Goal: Communication & Community: Answer question/provide support

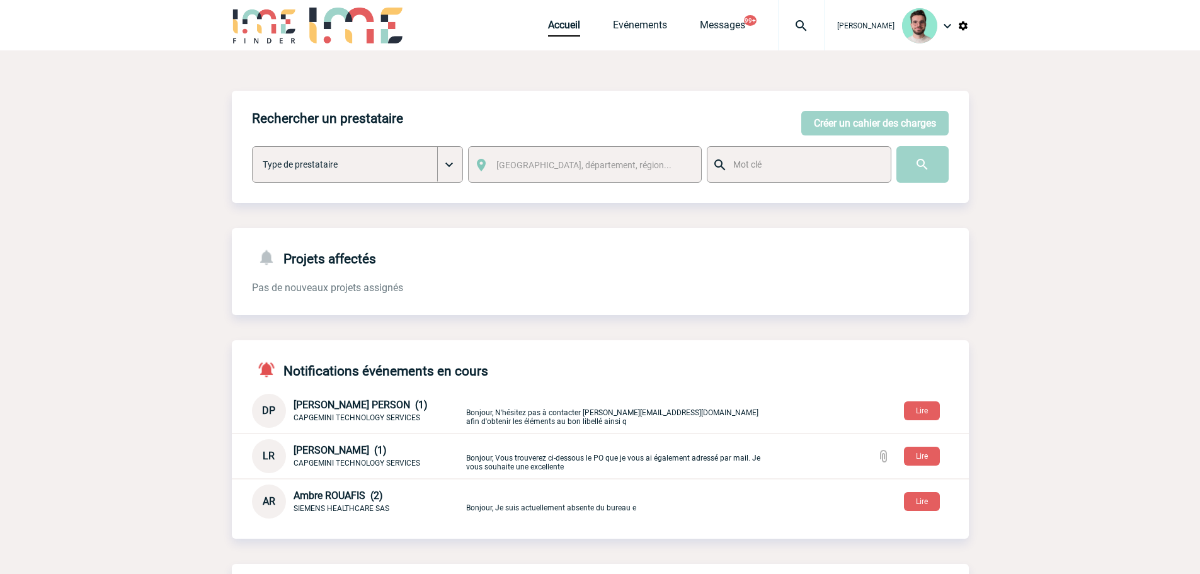
click at [583, 218] on div "Rechercher un prestataire Créer un cahier des charges Créer un cahier des charg…" at bounding box center [600, 462] width 737 height 742
click at [795, 23] on img at bounding box center [800, 25] width 45 height 15
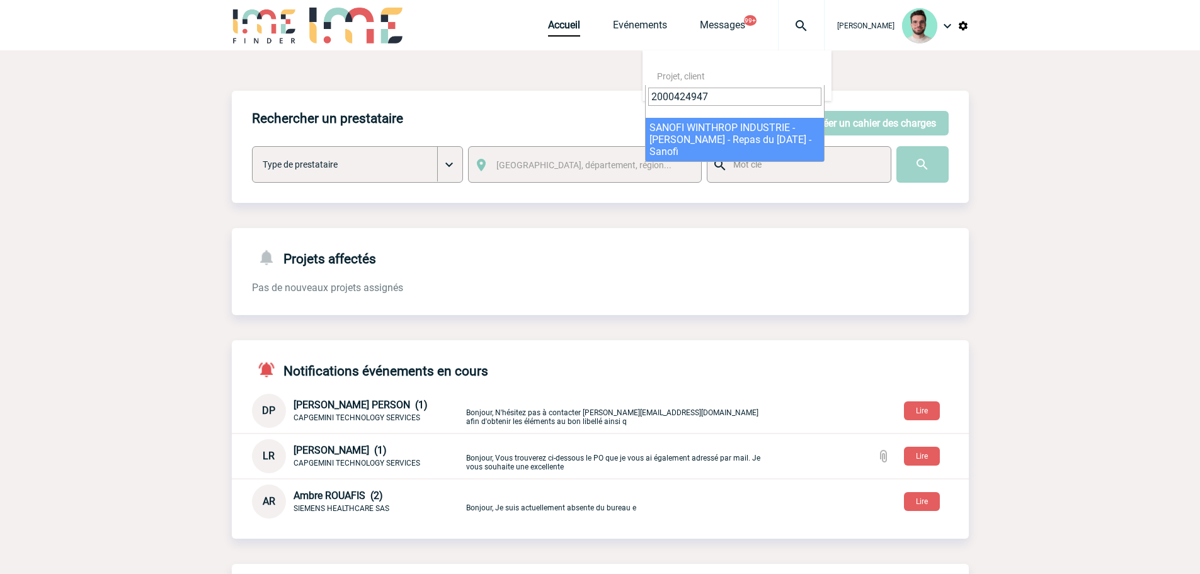
type input "2000424947"
select select "24448"
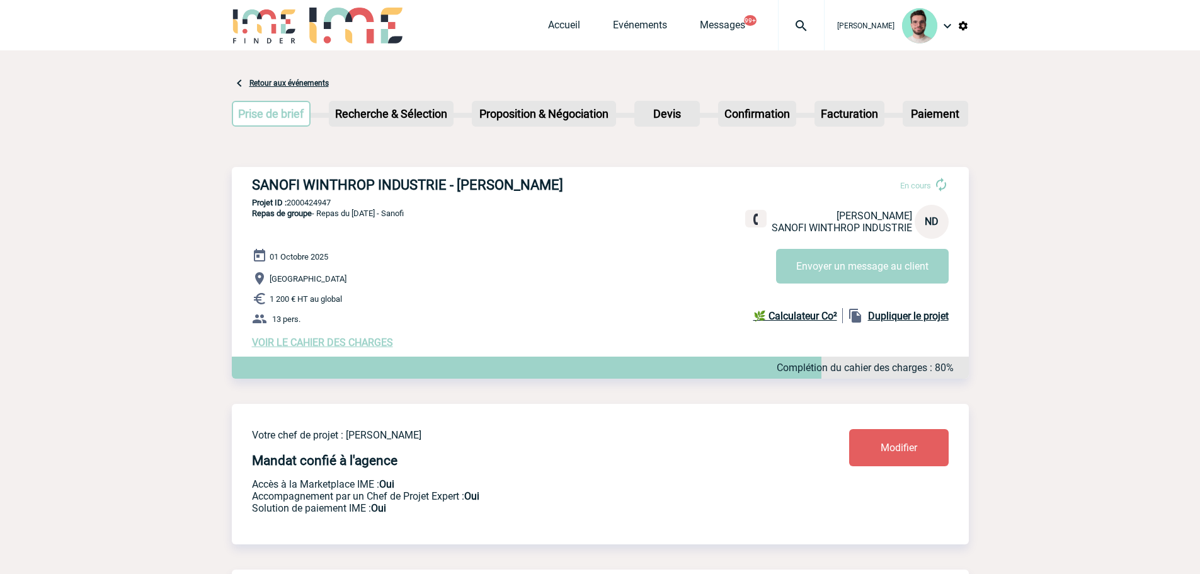
click at [297, 202] on p "Projet ID : 2000424947" at bounding box center [600, 202] width 737 height 9
copy p "2000424947"
click at [636, 35] on link "Evénements" at bounding box center [640, 28] width 54 height 18
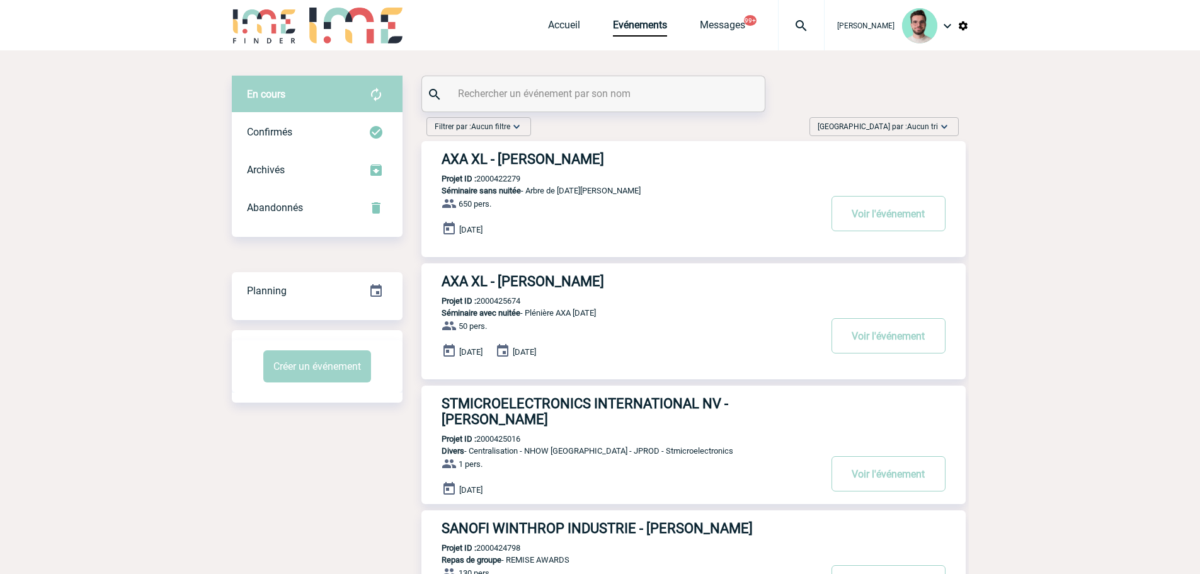
click at [567, 93] on input "text" at bounding box center [595, 93] width 280 height 18
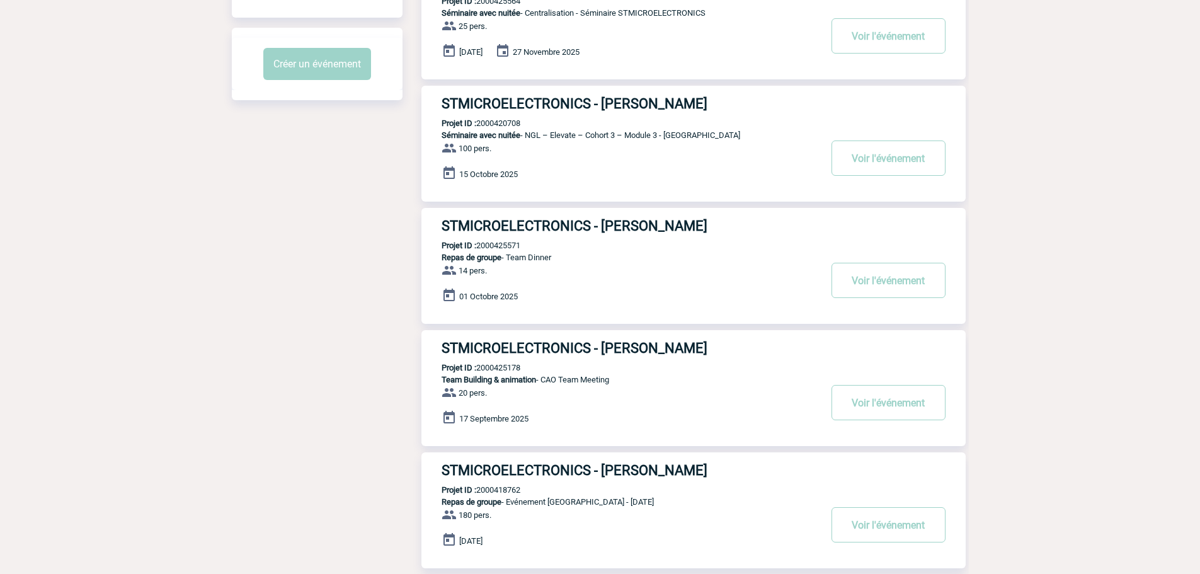
scroll to position [315, 0]
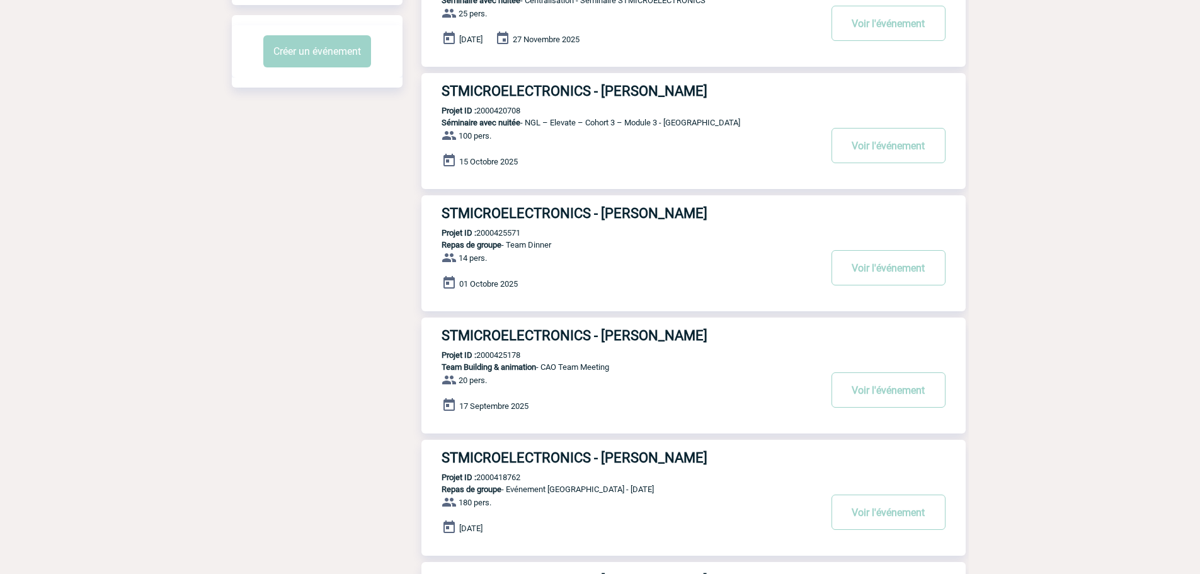
type input "stmicro"
click at [503, 350] on div "STMICROELECTRONICS - Aline FISCHER Projet ID : 2000425178 Team Building & anima…" at bounding box center [693, 375] width 544 height 116
click at [503, 358] on p "Projet ID : 2000425178" at bounding box center [470, 354] width 99 height 9
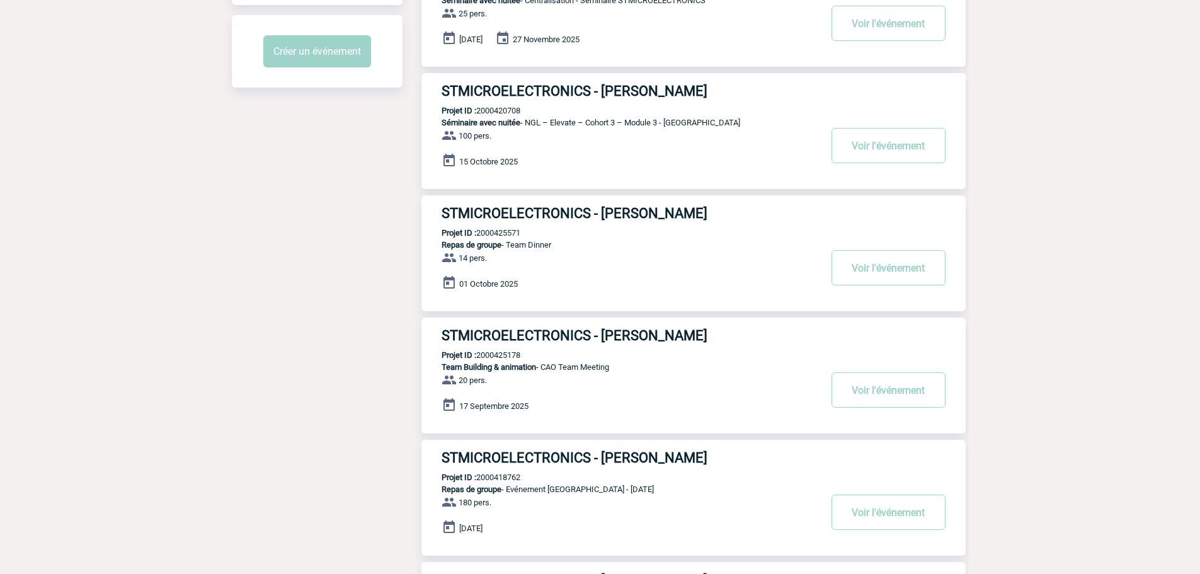
copy p "2000425178"
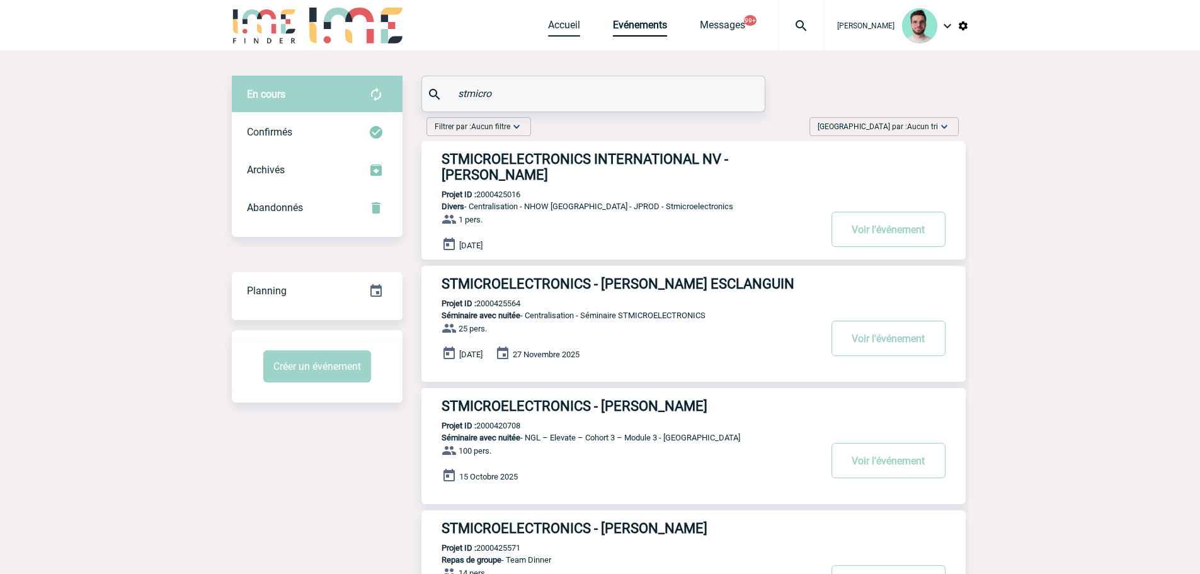
click at [564, 24] on link "Accueil" at bounding box center [564, 28] width 32 height 18
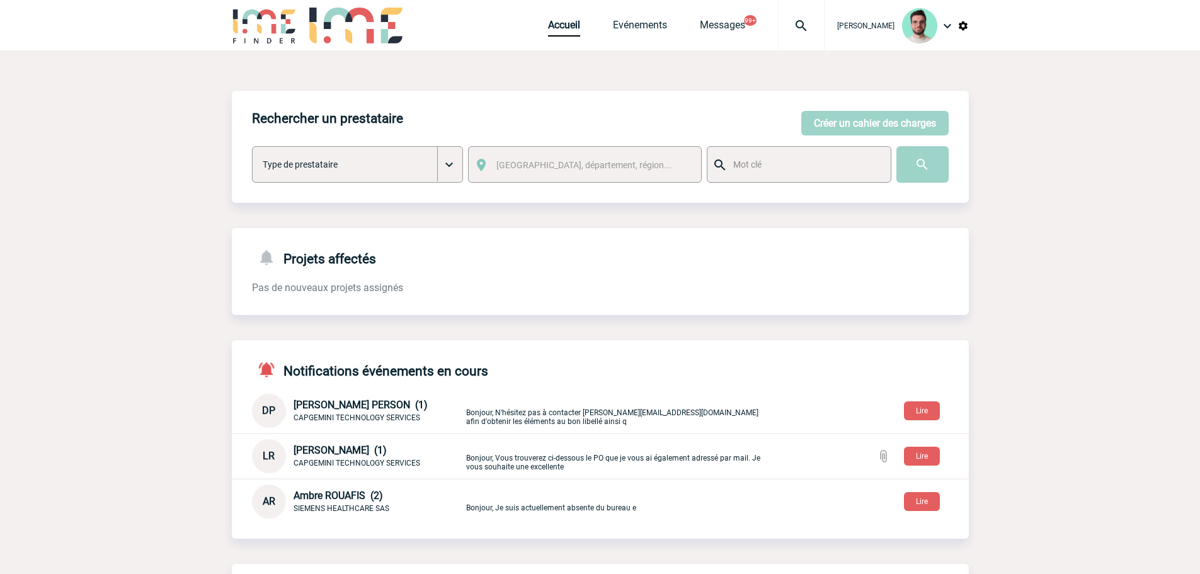
click at [787, 35] on div at bounding box center [801, 25] width 47 height 50
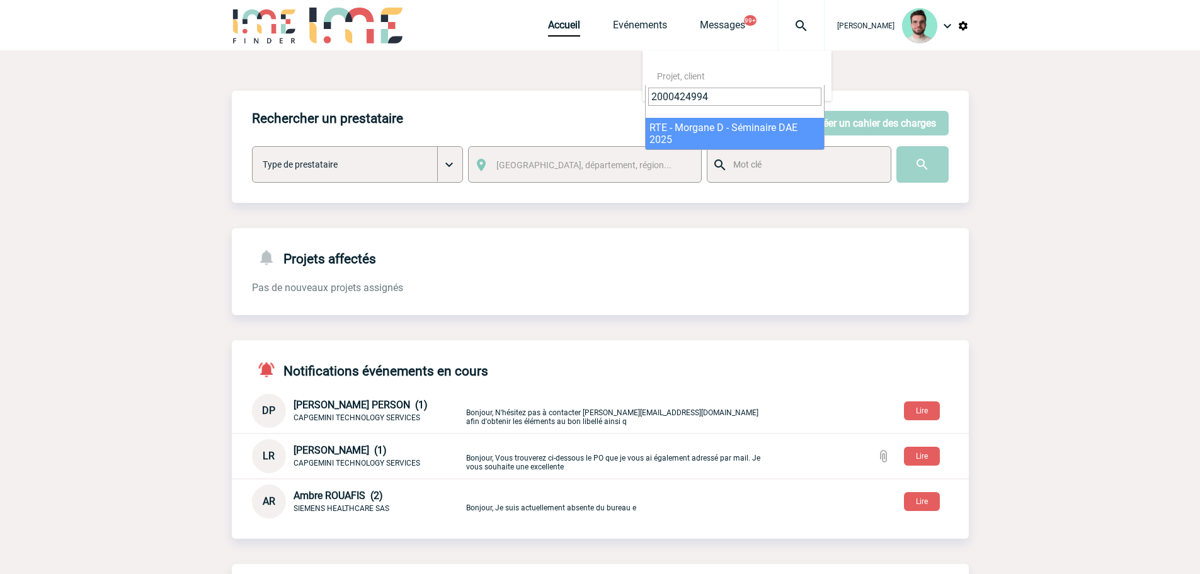
type input "2000424994"
select select "24495"
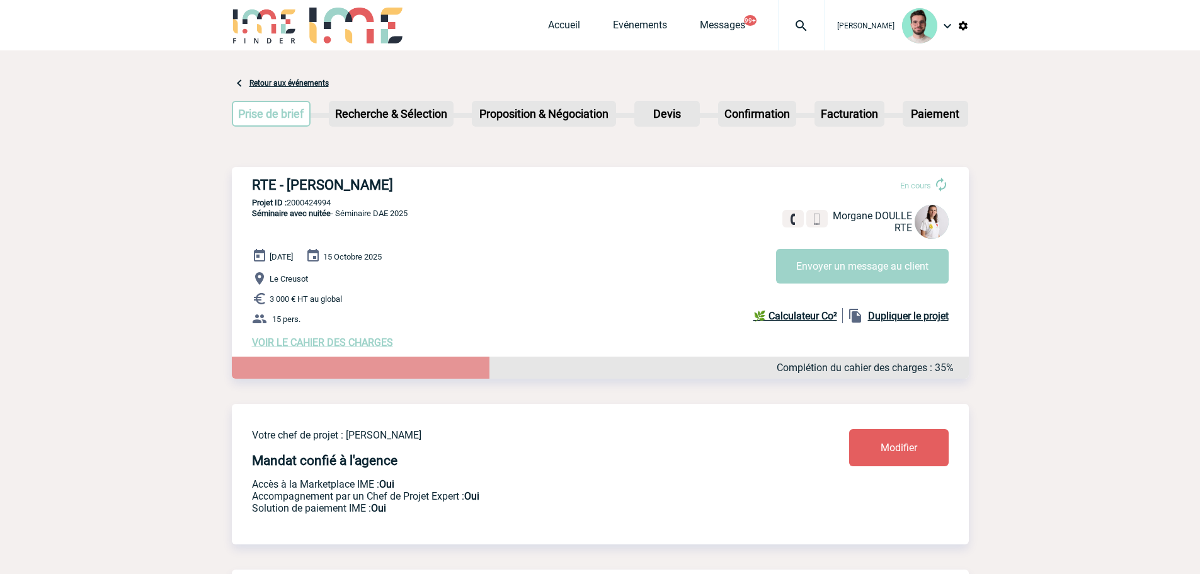
click at [794, 35] on div at bounding box center [801, 25] width 47 height 50
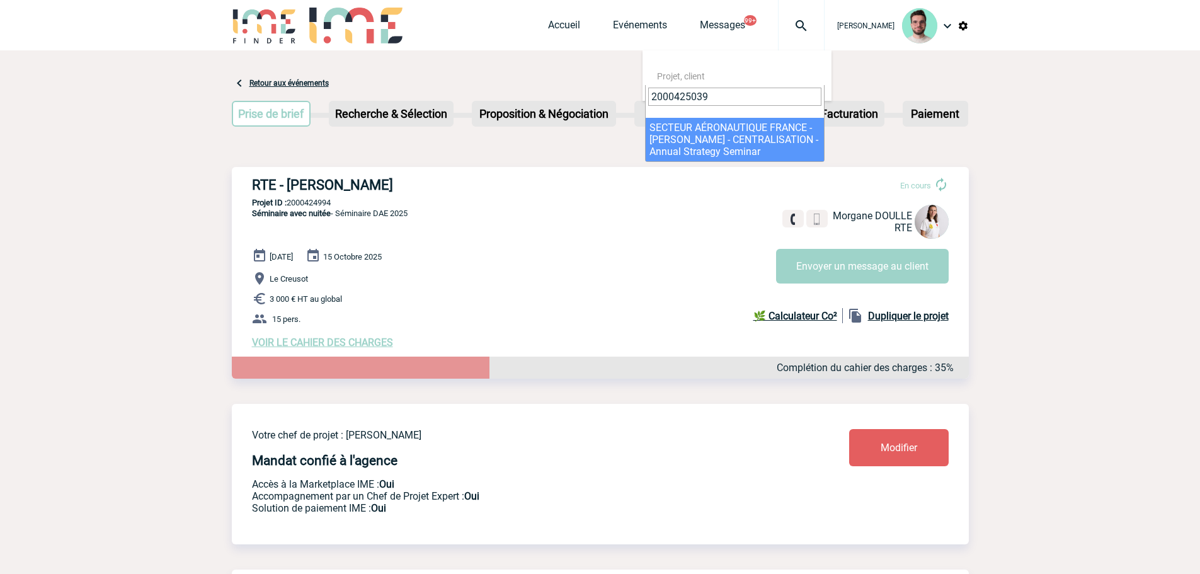
type input "2000425039"
select select "24540"
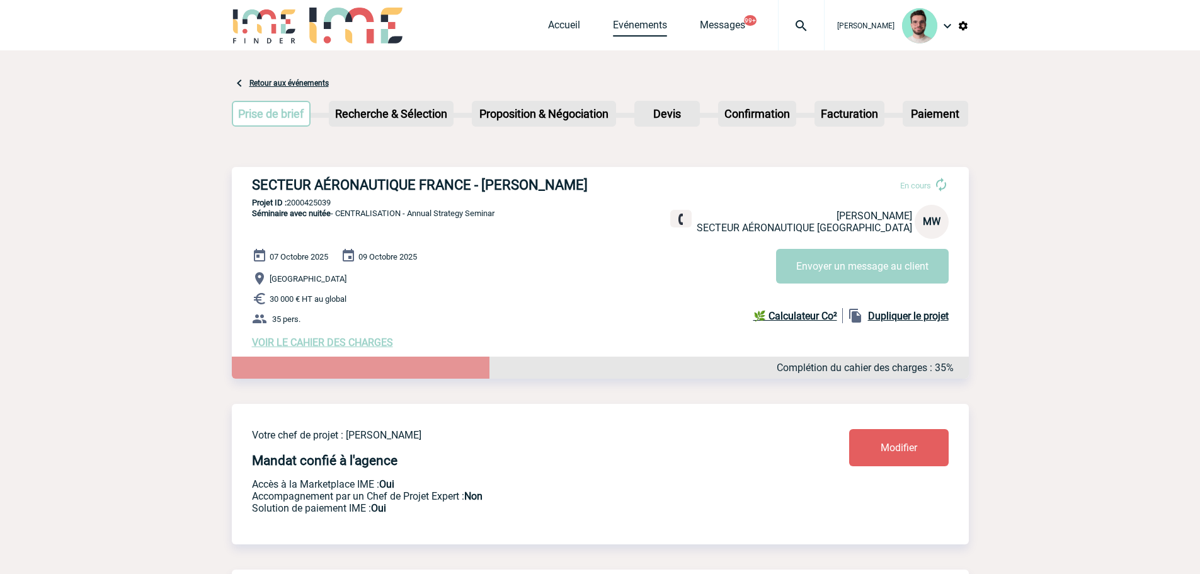
click at [639, 22] on link "Evénements" at bounding box center [640, 28] width 54 height 18
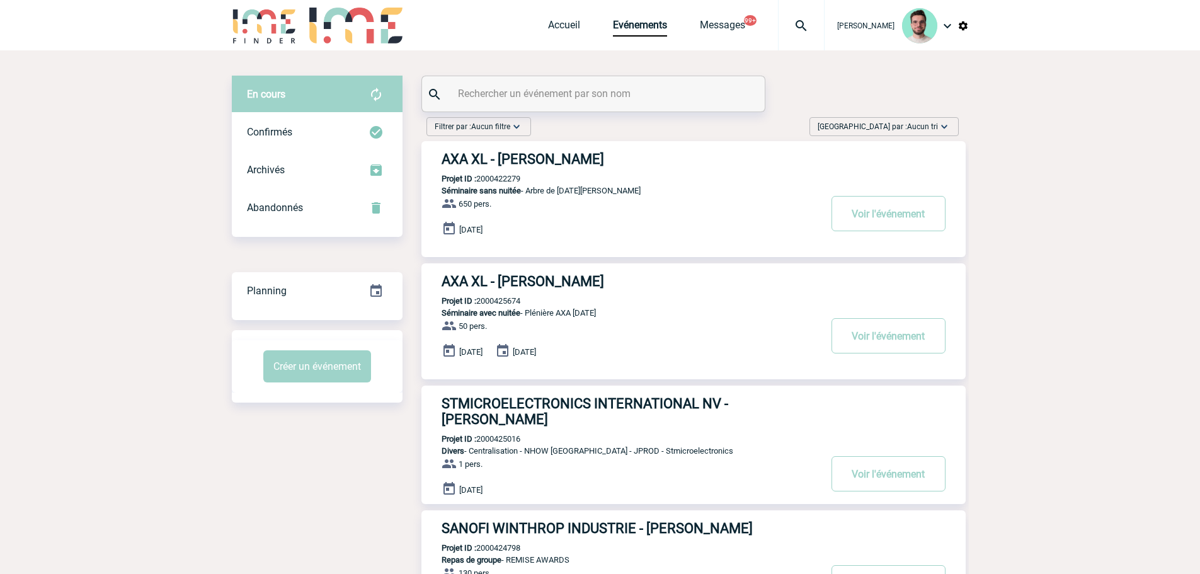
click at [529, 101] on input "text" at bounding box center [595, 93] width 280 height 18
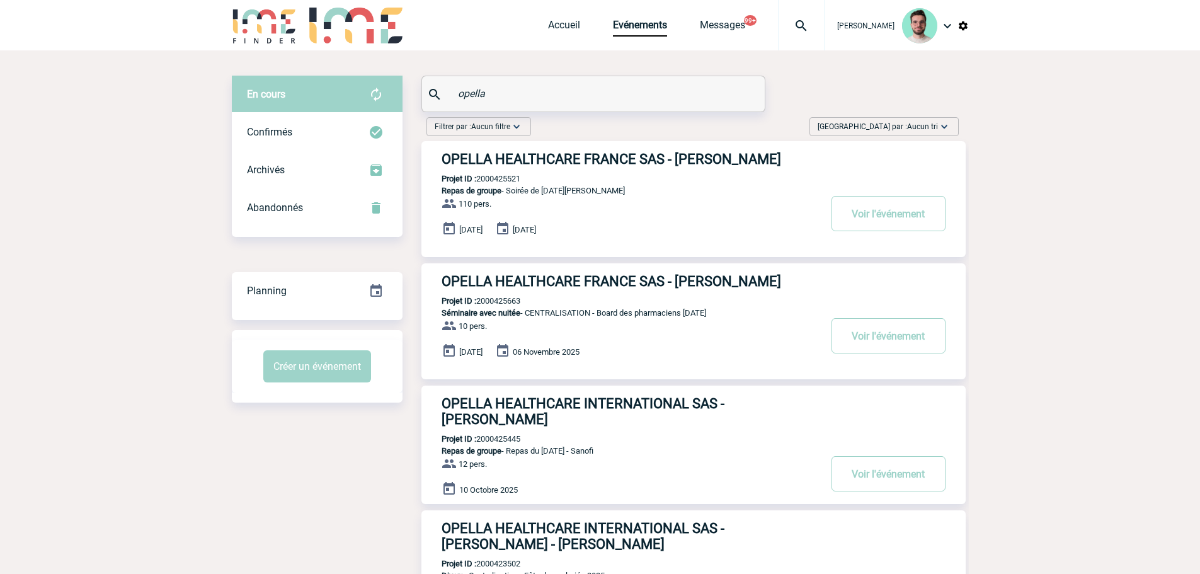
click at [485, 94] on input "opella" at bounding box center [595, 93] width 280 height 18
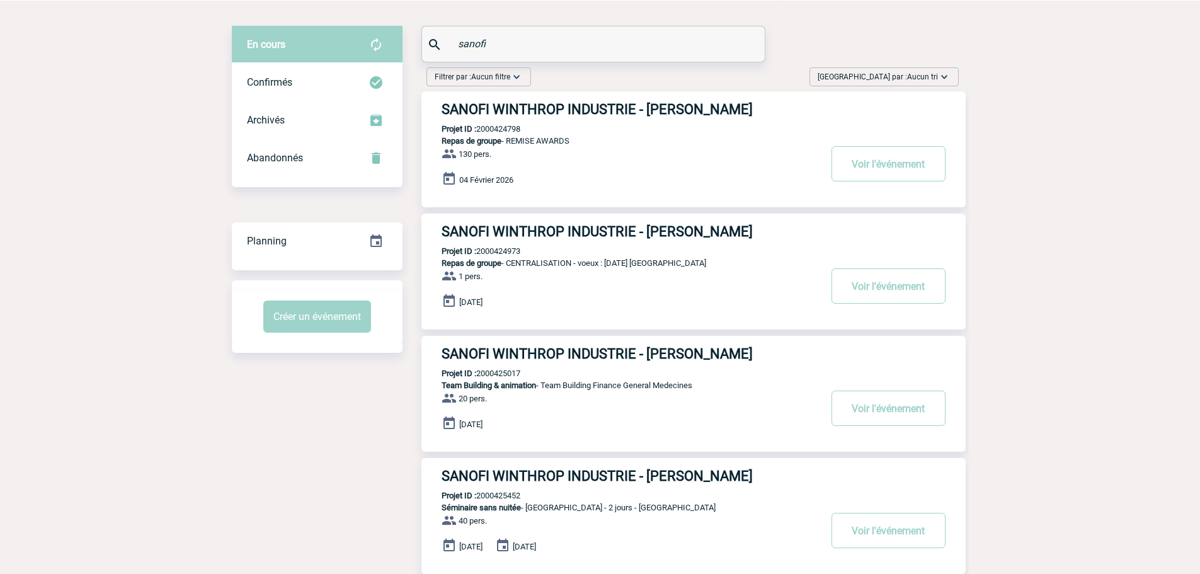
scroll to position [189, 0]
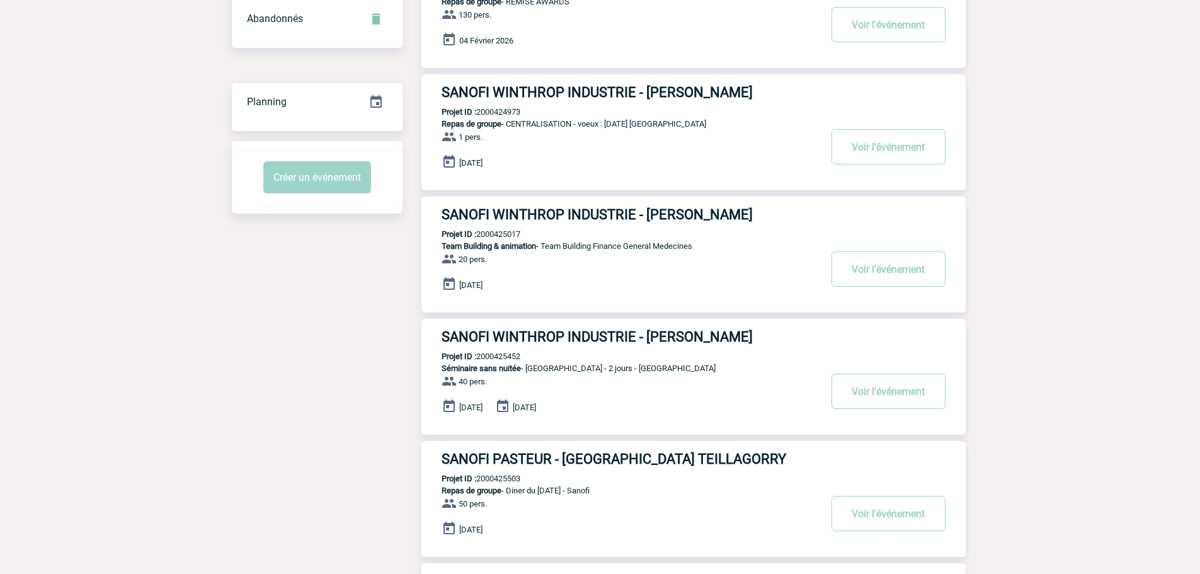
type input "sanofi"
click at [497, 232] on p "Projet ID : 2000425017" at bounding box center [470, 233] width 99 height 9
click at [497, 237] on p "Projet ID : 2000425017" at bounding box center [470, 233] width 99 height 9
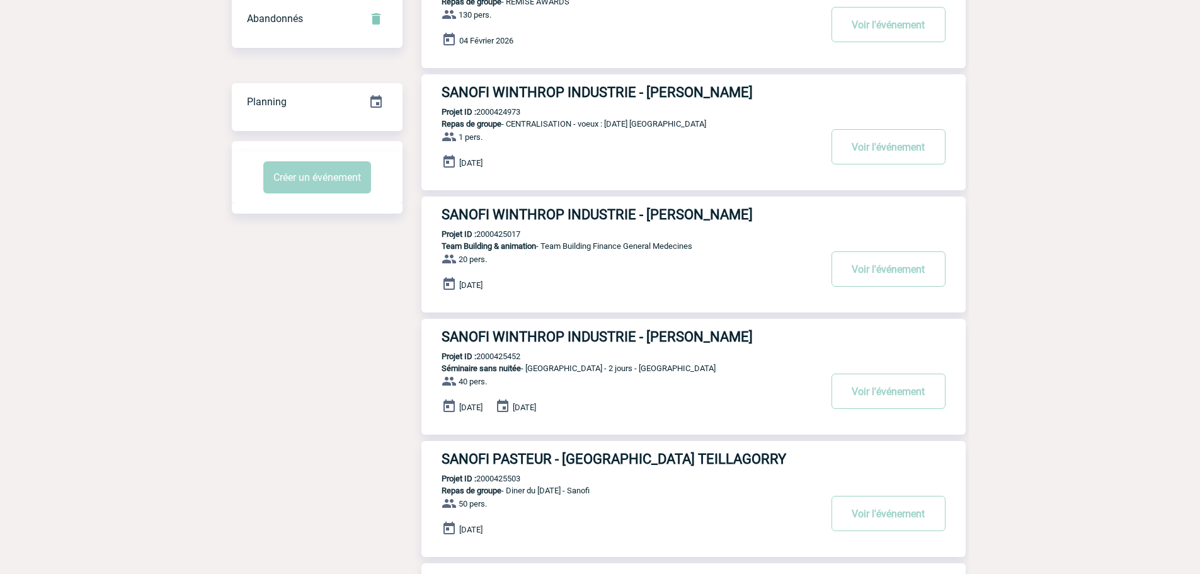
copy p "2000425017"
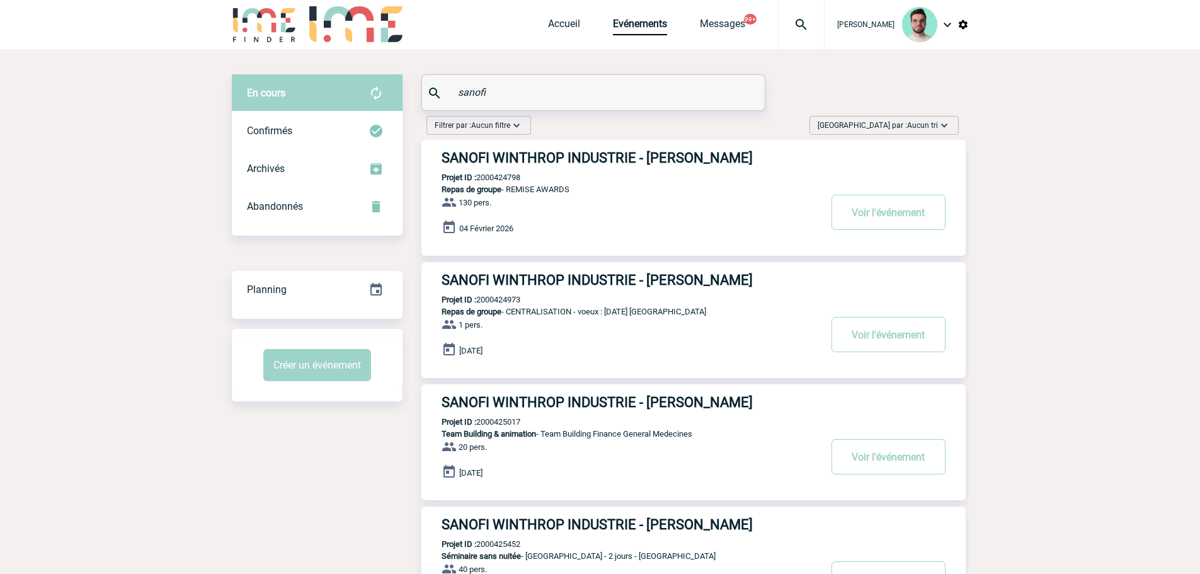
scroll to position [0, 0]
click at [790, 29] on img at bounding box center [800, 25] width 45 height 15
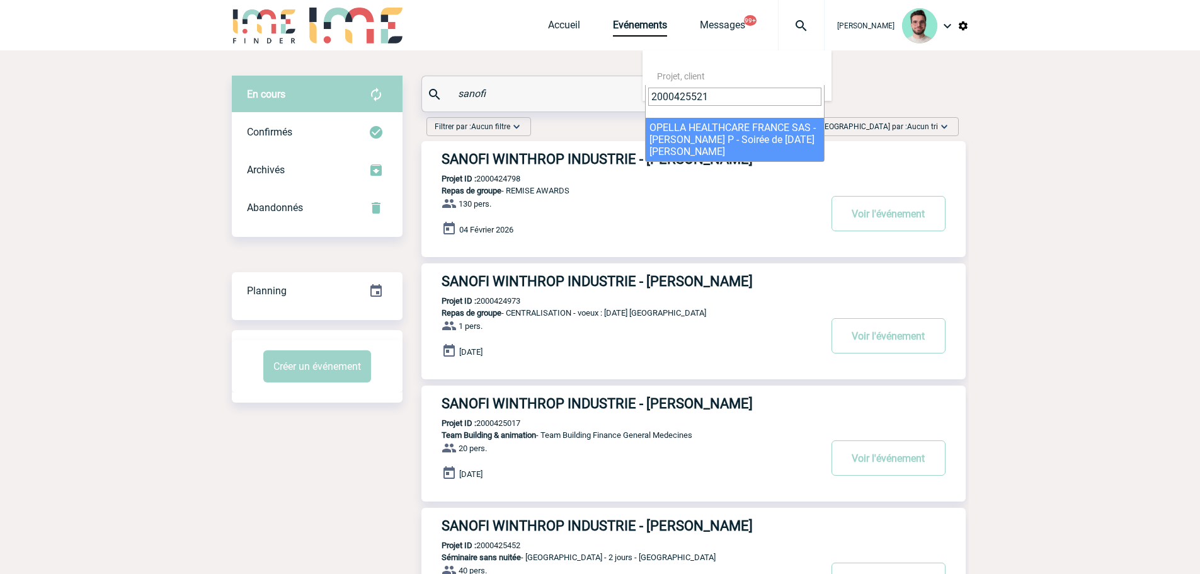
type input "2000425521"
select select "25022"
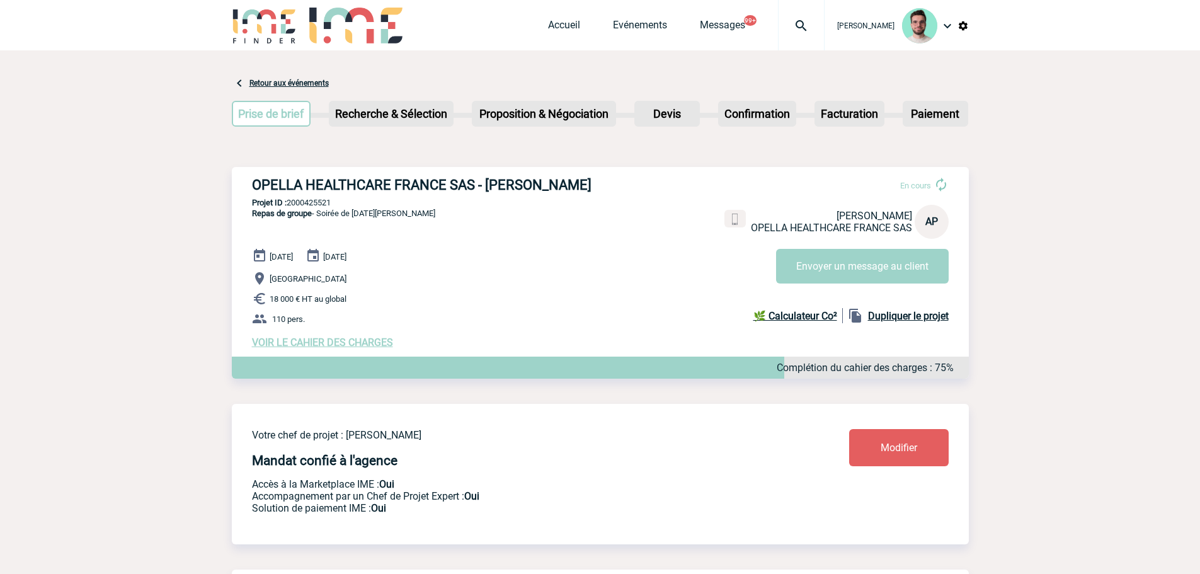
click at [569, 283] on div "02 Décembre 2025 05 Décembre 2025 Neuilly-sur-Seine 18 000 € HT au global 110 p…" at bounding box center [610, 298] width 717 height 100
click at [566, 22] on link "Accueil" at bounding box center [564, 28] width 32 height 18
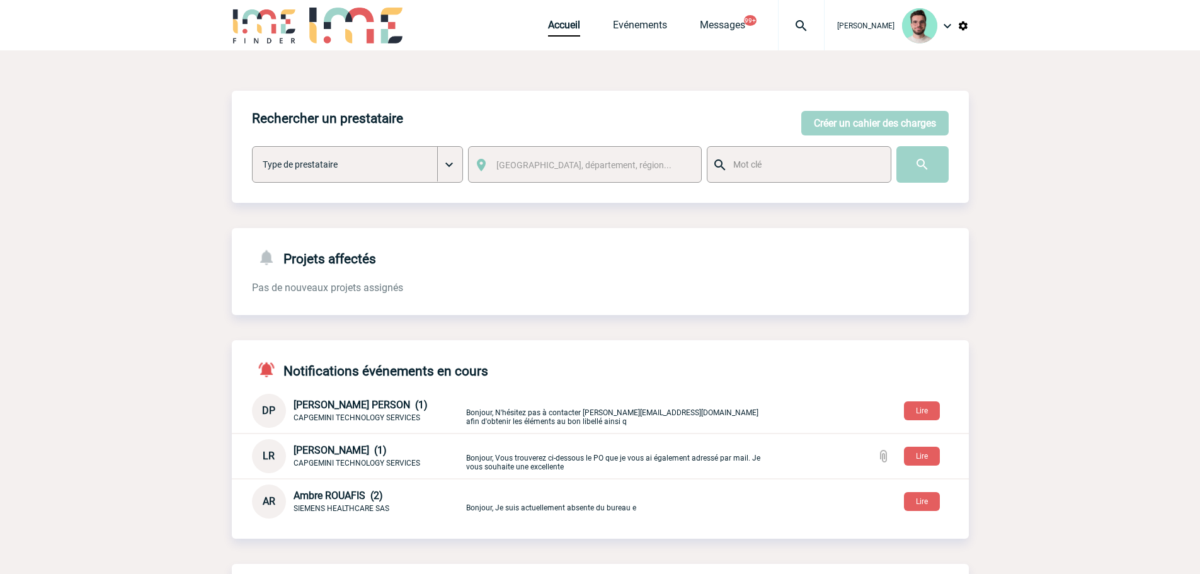
click at [651, 436] on div "Notifications événements en cours DP [PERSON_NAME] PERSON (1) CAPGEMINI TECHNOL…" at bounding box center [600, 429] width 737 height 178
click at [780, 34] on div at bounding box center [801, 25] width 47 height 50
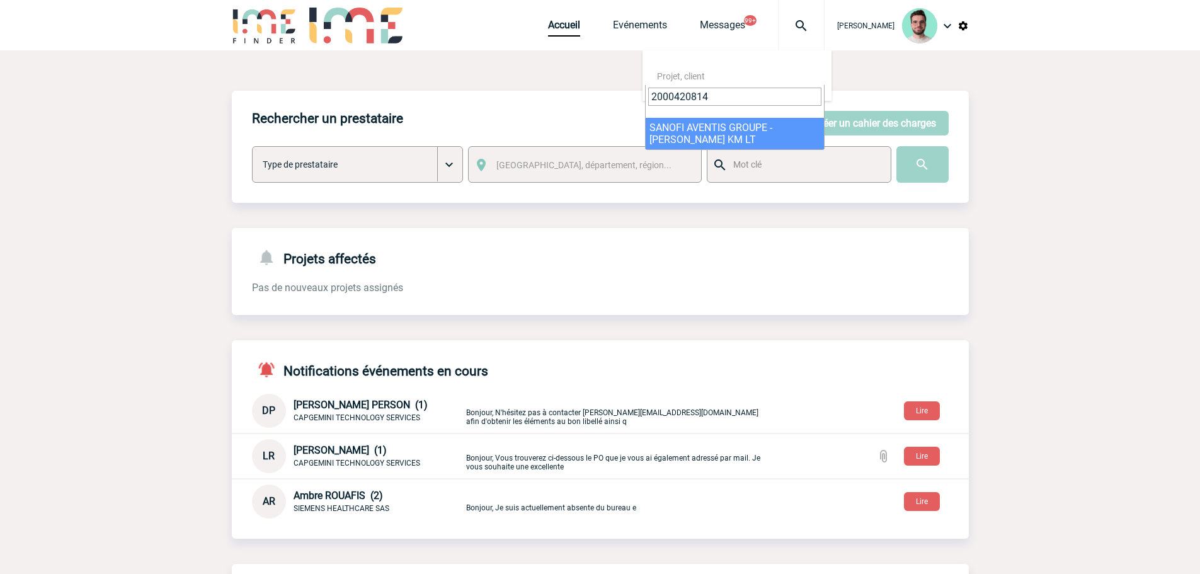
type input "2000420814"
select select "20315"
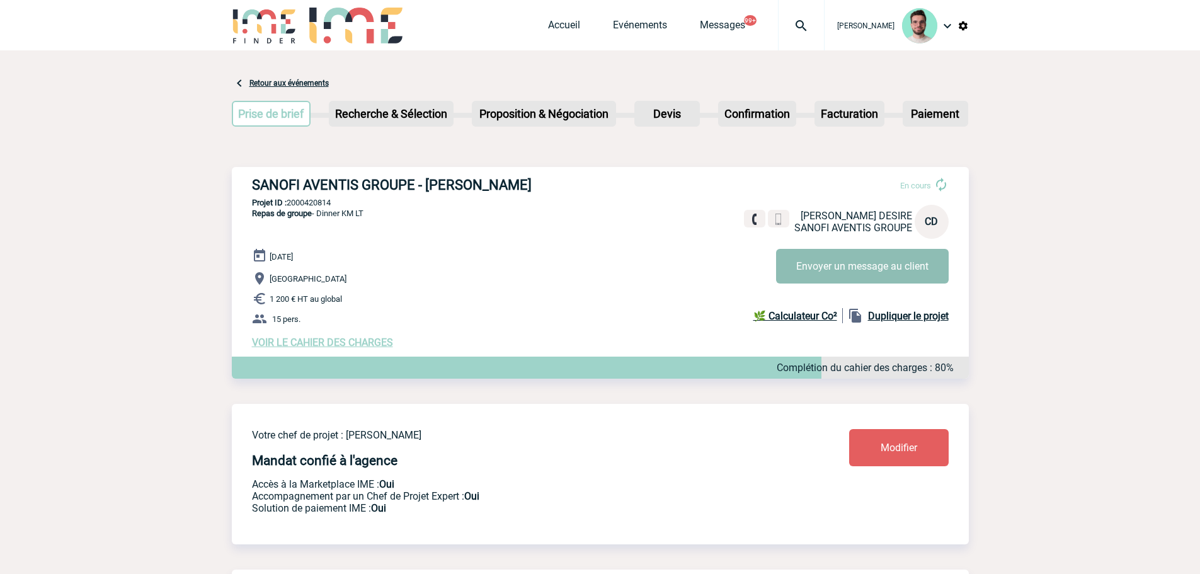
click at [870, 269] on button "Envoyer un message au client" at bounding box center [862, 266] width 173 height 35
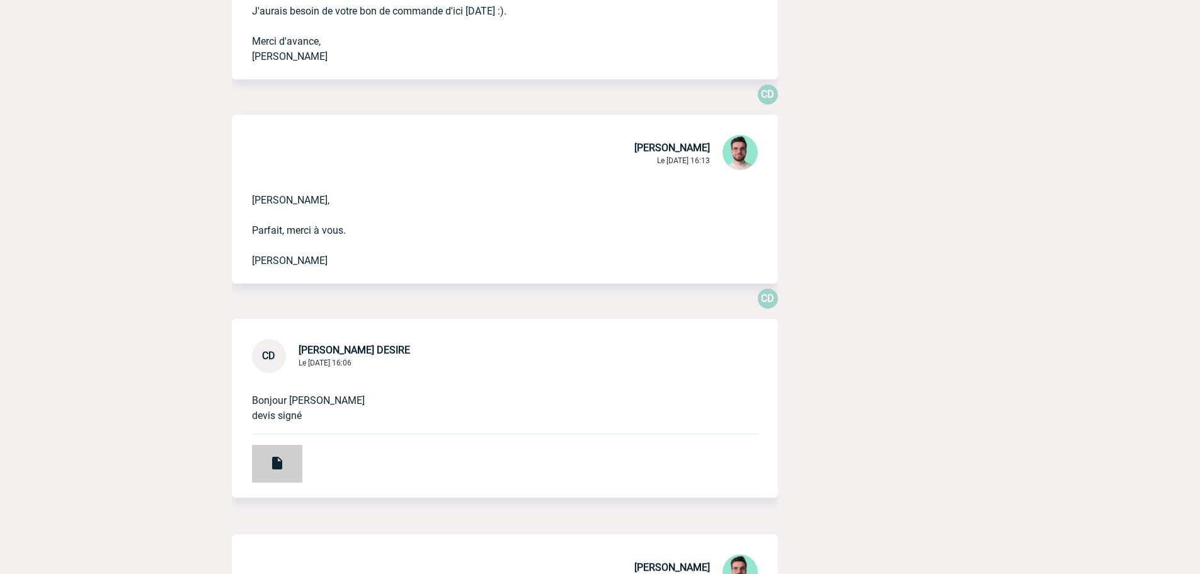
scroll to position [2330, 0]
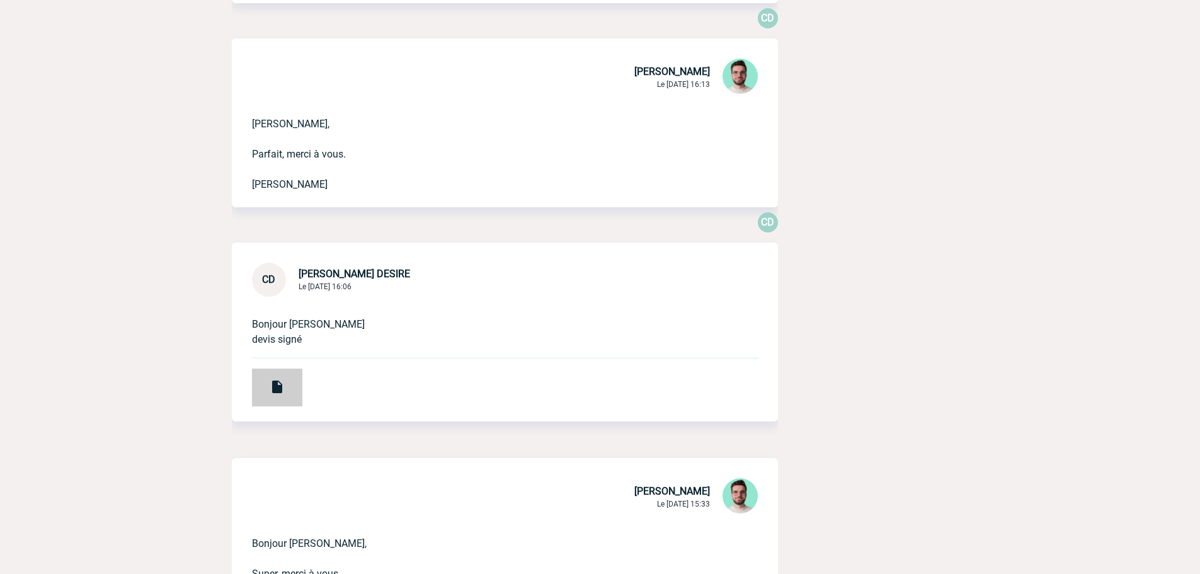
click at [277, 402] on div at bounding box center [277, 387] width 50 height 38
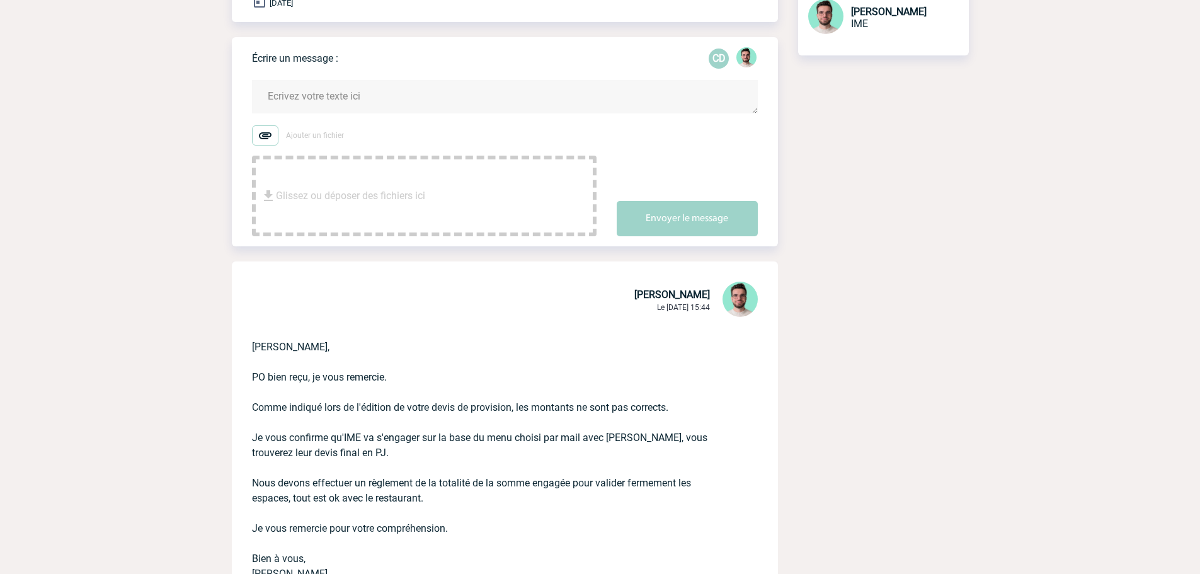
scroll to position [63, 0]
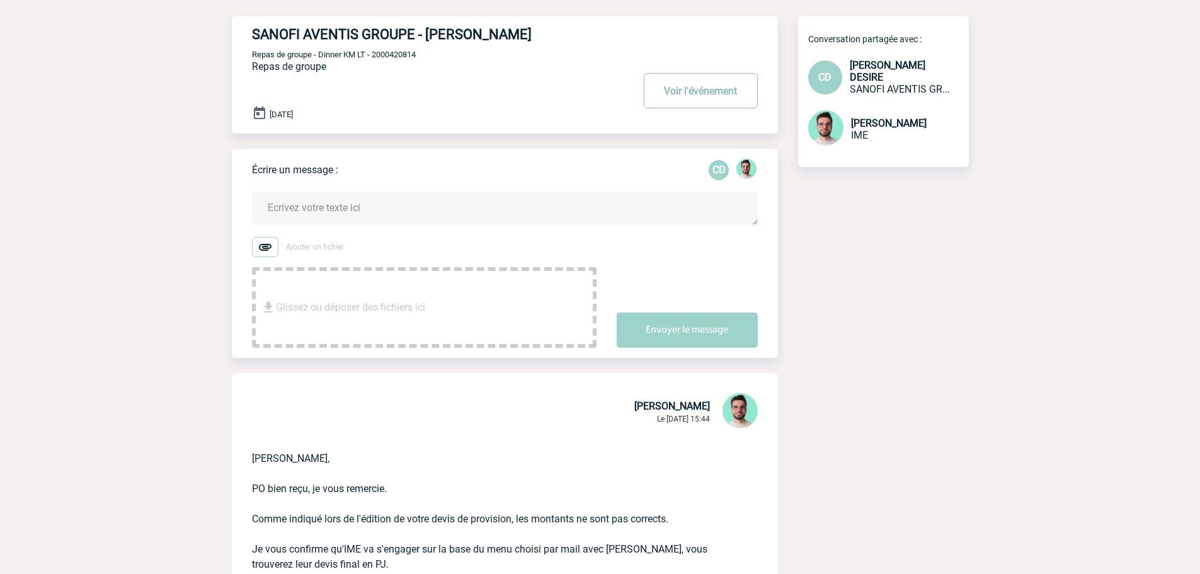
click at [740, 99] on button "Voir l'événement" at bounding box center [701, 90] width 114 height 35
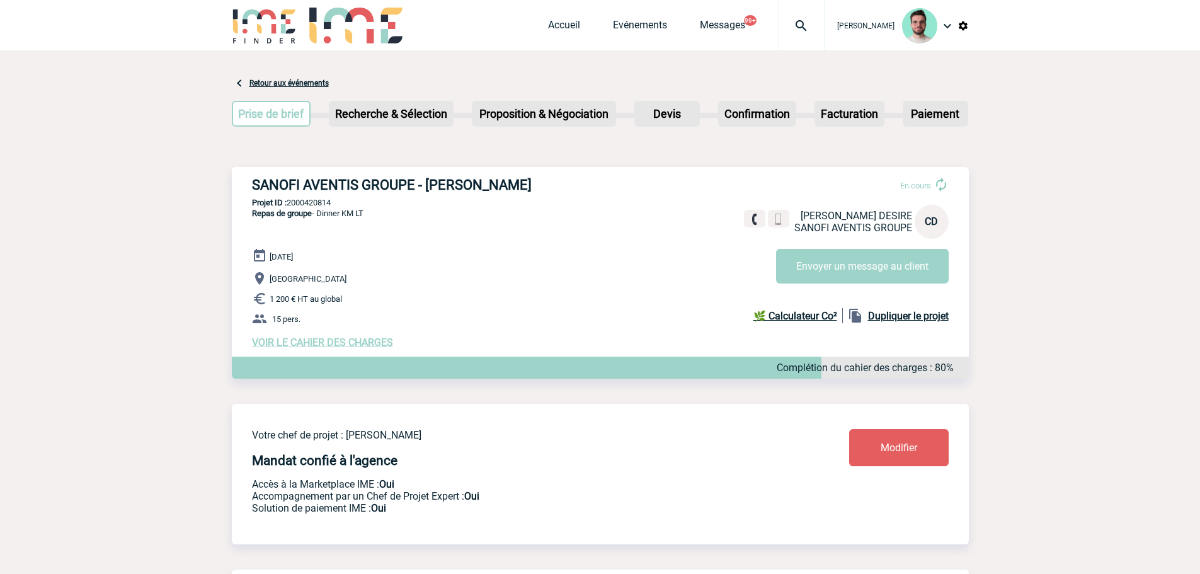
click at [624, 9] on div "Accueil Evénements Messages 99+ Projet, client Projet, client" at bounding box center [686, 25] width 277 height 50
click at [624, 15] on div "Accueil Evénements Messages 99+ Projet, client Projet, client" at bounding box center [686, 25] width 277 height 50
click at [622, 22] on link "Evénements" at bounding box center [640, 28] width 54 height 18
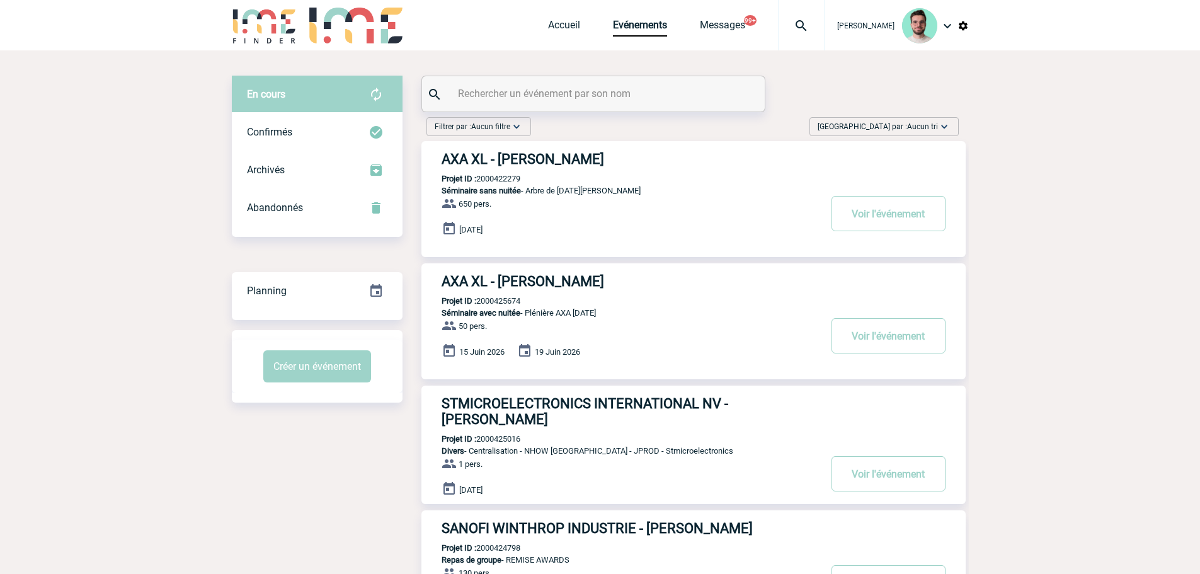
click at [516, 101] on input "text" at bounding box center [595, 93] width 280 height 18
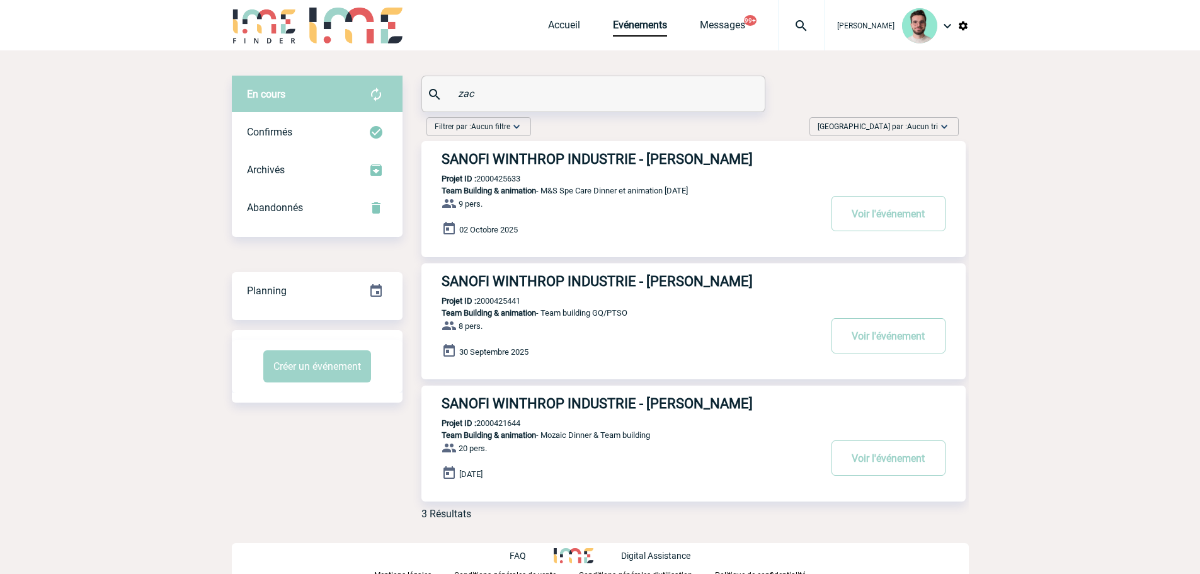
type input "zac"
click at [508, 177] on p "Projet ID : 2000425633" at bounding box center [470, 178] width 99 height 9
click at [571, 280] on h3 "SANOFI WINTHROP INDUSTRIE - [PERSON_NAME]" at bounding box center [631, 281] width 378 height 16
click at [507, 296] on div "SANOFI WINTHROP INDUSTRIE - [PERSON_NAME] Projet ID : 2000425441 Team Building …" at bounding box center [693, 321] width 544 height 116
click at [504, 300] on p "Projet ID : 2000425441" at bounding box center [470, 300] width 99 height 9
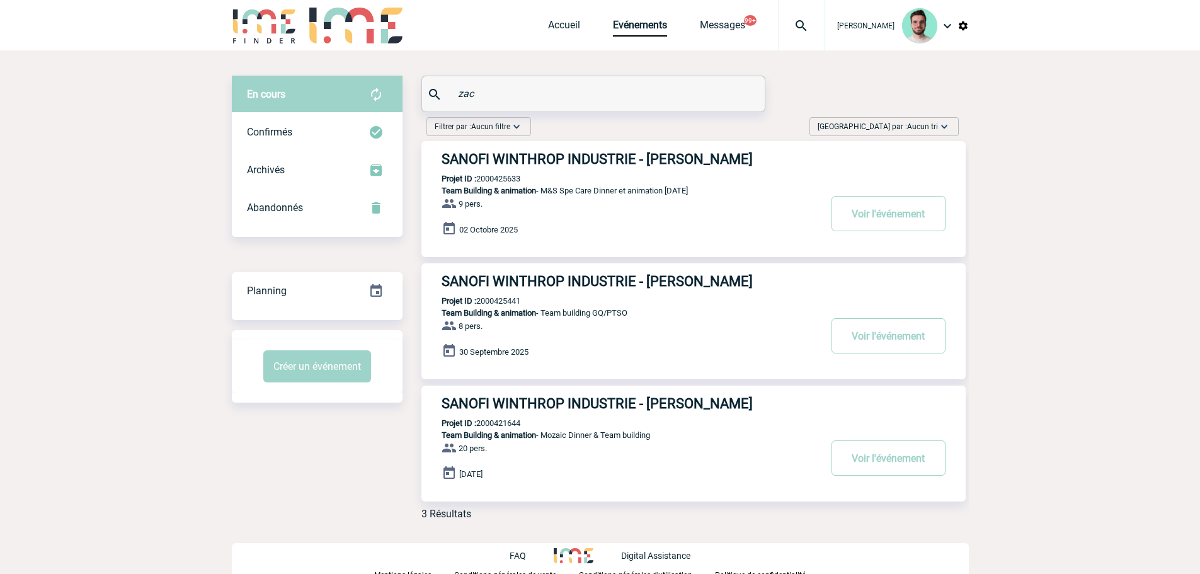
click at [504, 300] on p "Projet ID : 2000425441" at bounding box center [470, 300] width 99 height 9
copy p "2000425441"
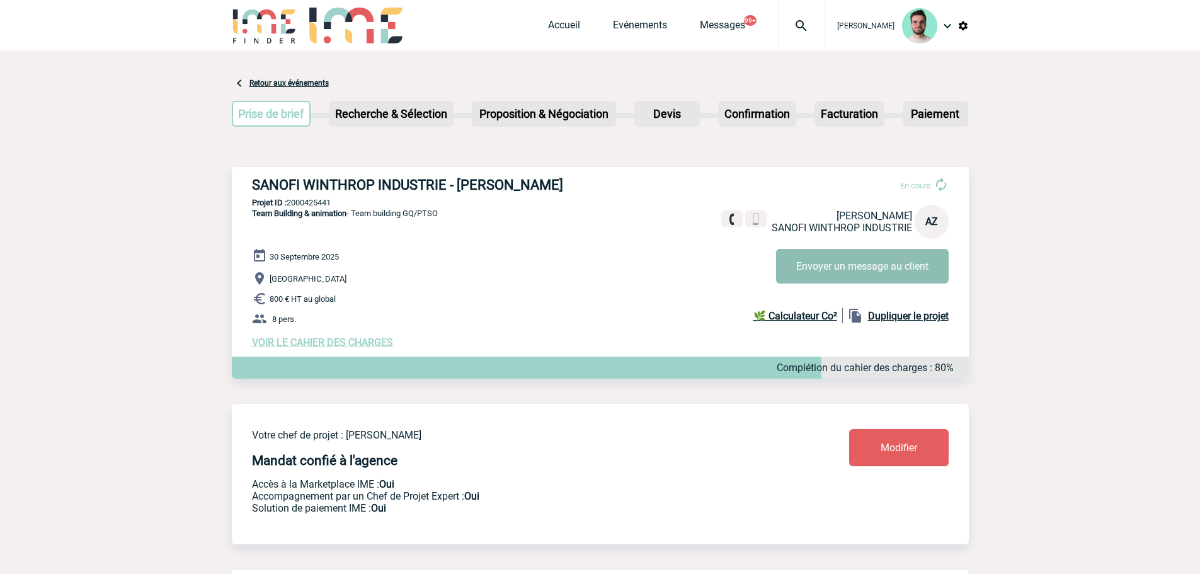
click at [816, 276] on button "Envoyer un message au client" at bounding box center [862, 266] width 173 height 35
click at [800, 42] on div at bounding box center [801, 25] width 47 height 50
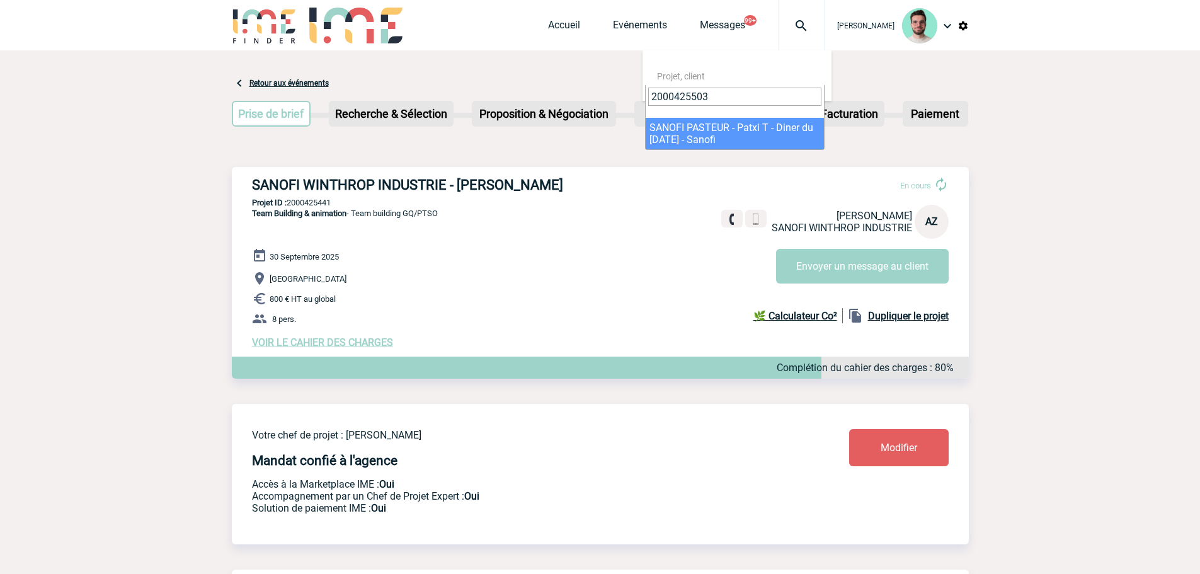
type input "2000425503"
select select "25004"
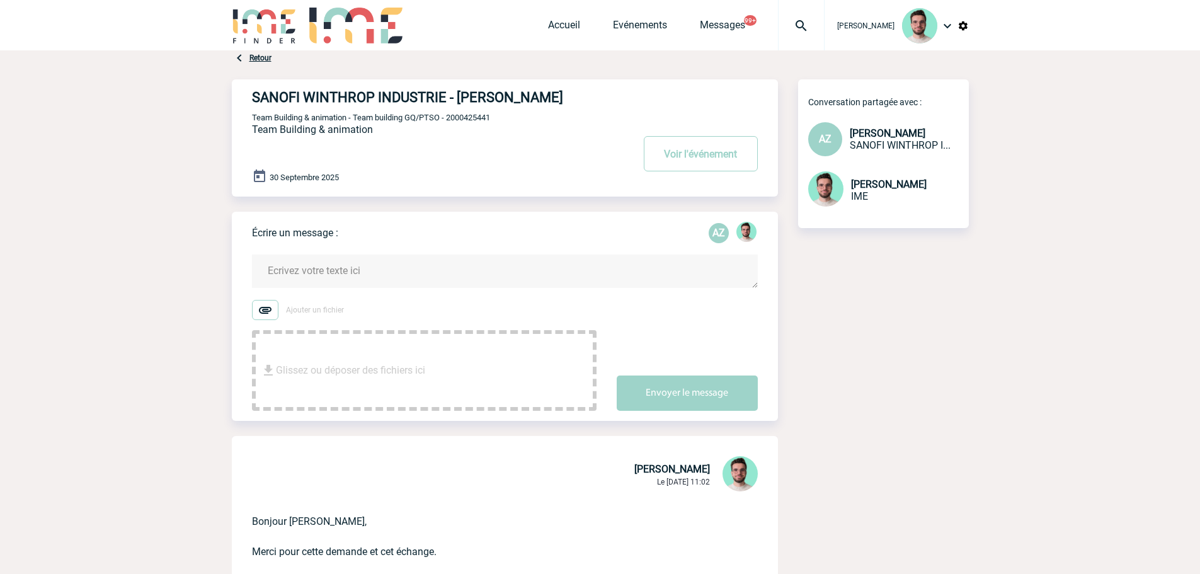
click at [481, 122] on span "Team Building & animation - Team building GQ/PTSO - 2000425441" at bounding box center [371, 117] width 238 height 9
copy span "2000425441"
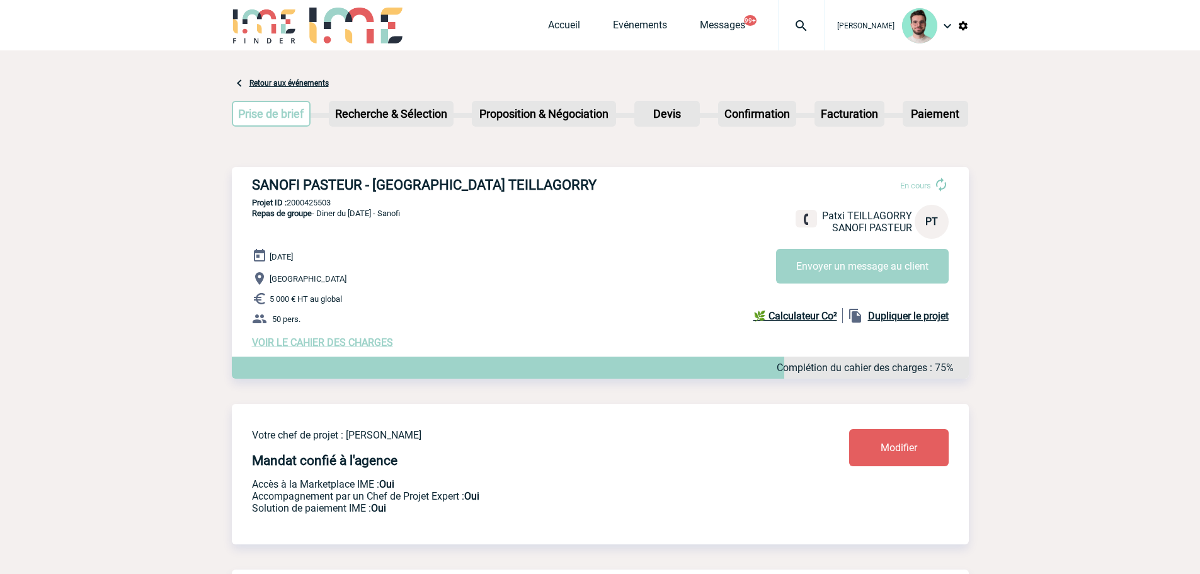
click at [801, 31] on img at bounding box center [800, 25] width 45 height 15
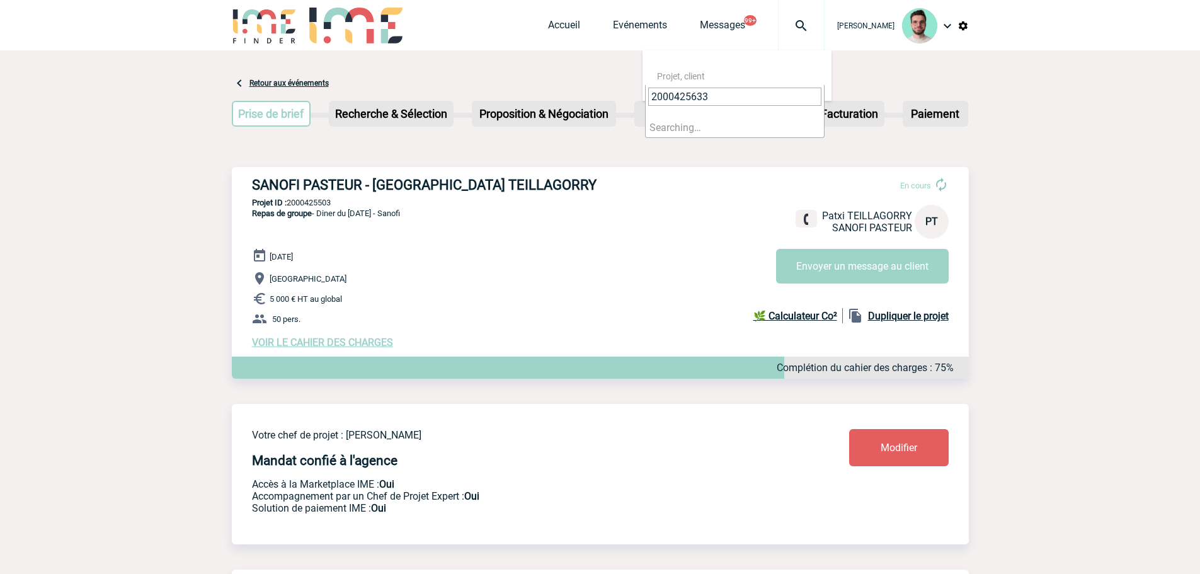
type input "2000425633"
select select "25134"
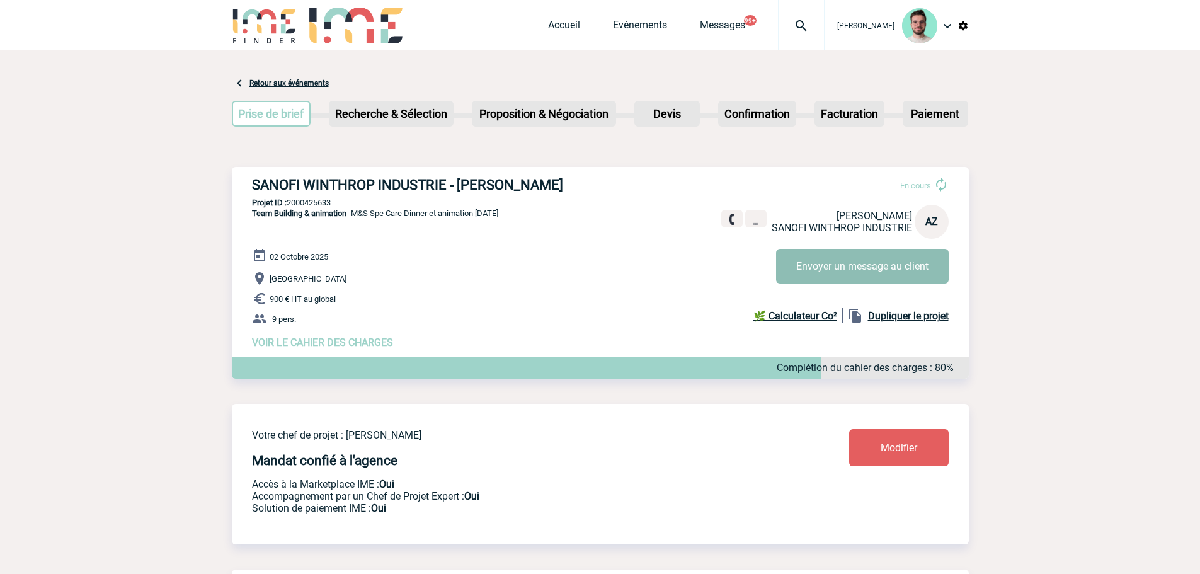
click at [911, 269] on button "Envoyer un message au client" at bounding box center [862, 266] width 173 height 35
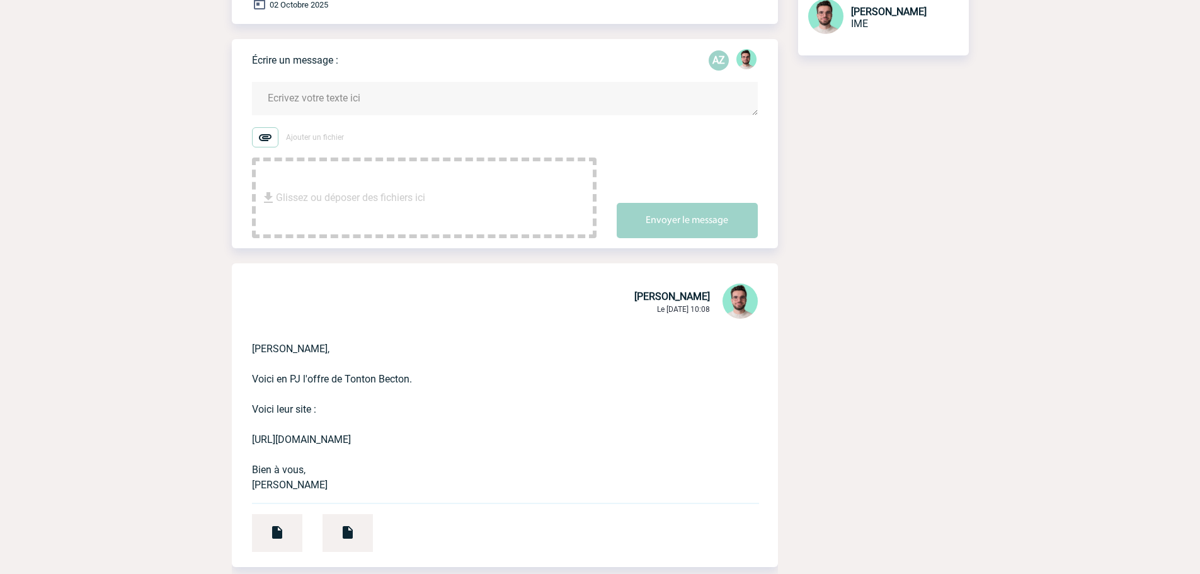
scroll to position [60, 0]
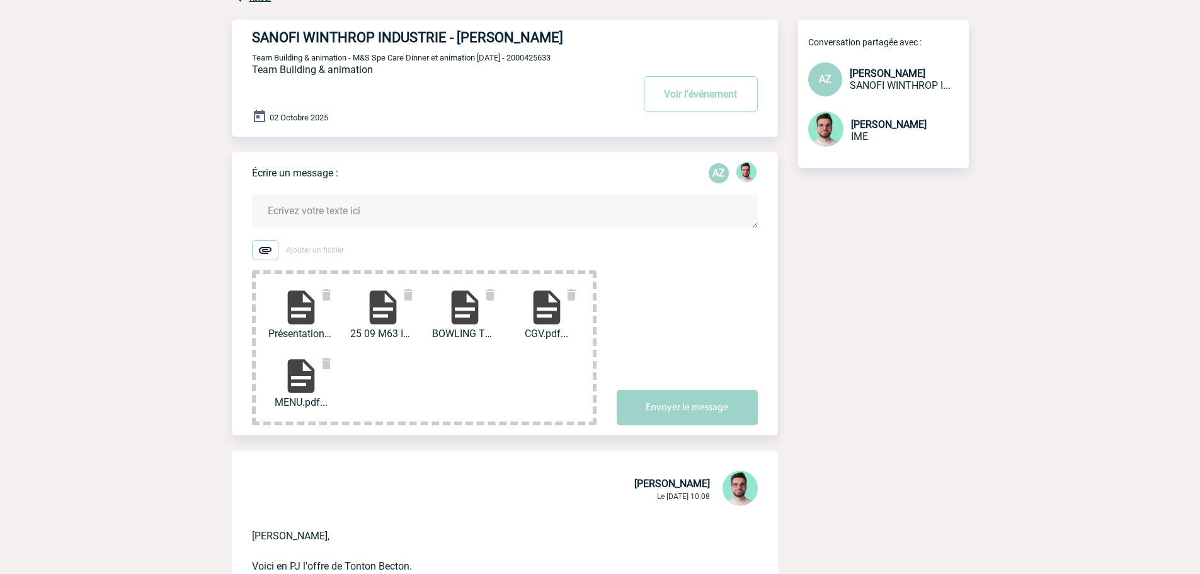
click at [356, 228] on textarea at bounding box center [505, 211] width 506 height 33
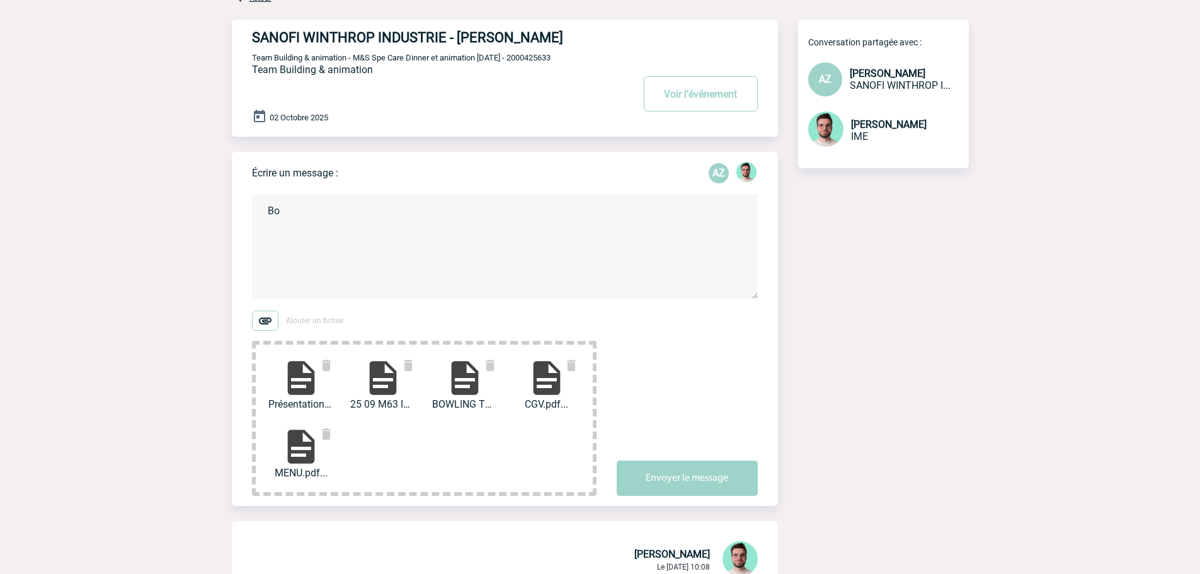
type textarea "B"
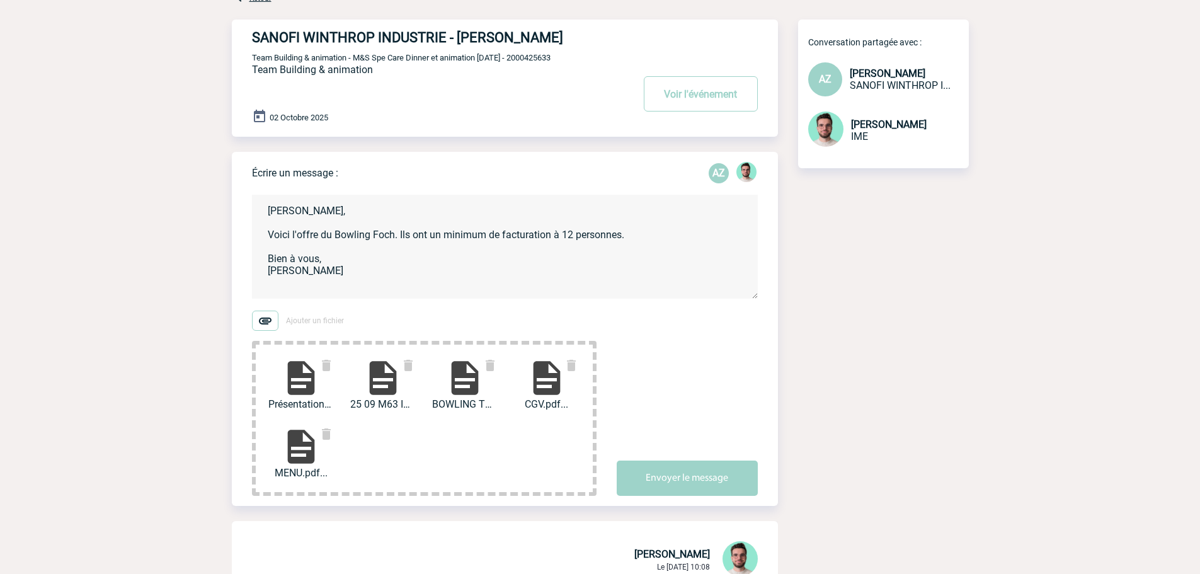
type textarea "[PERSON_NAME], Voici l'offre du Bowling Foch. Ils ont un minimum de facturation…"
click at [695, 496] on button "Envoyer le message" at bounding box center [687, 477] width 141 height 35
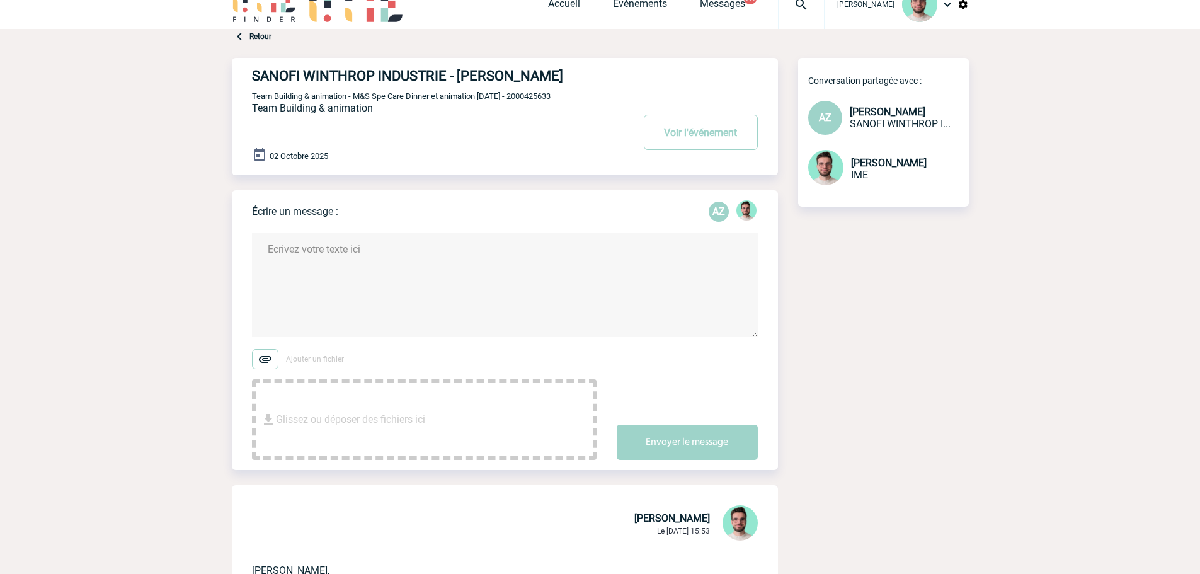
scroll to position [0, 0]
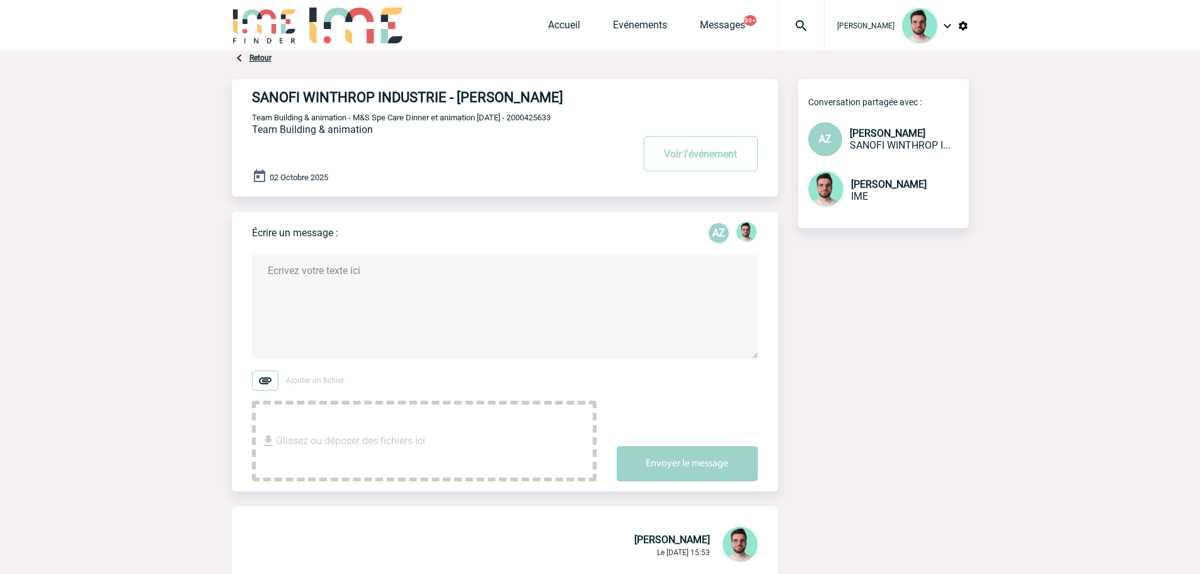
click at [783, 23] on img at bounding box center [800, 25] width 45 height 15
type input "2000425663"
click at [675, 132] on li "Searching…" at bounding box center [735, 128] width 178 height 20
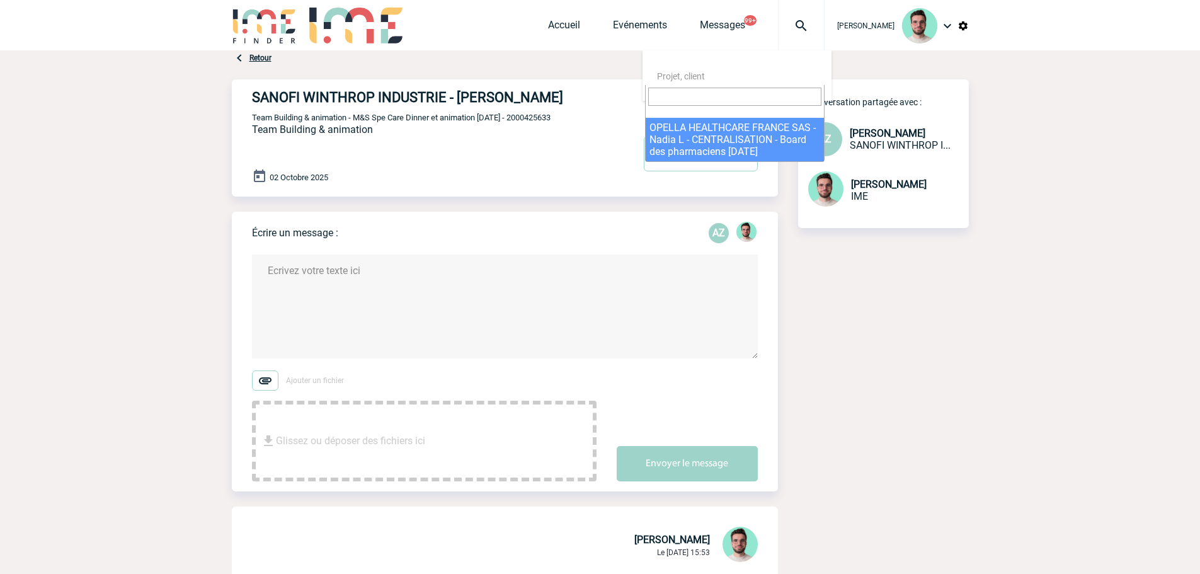
select select "25164"
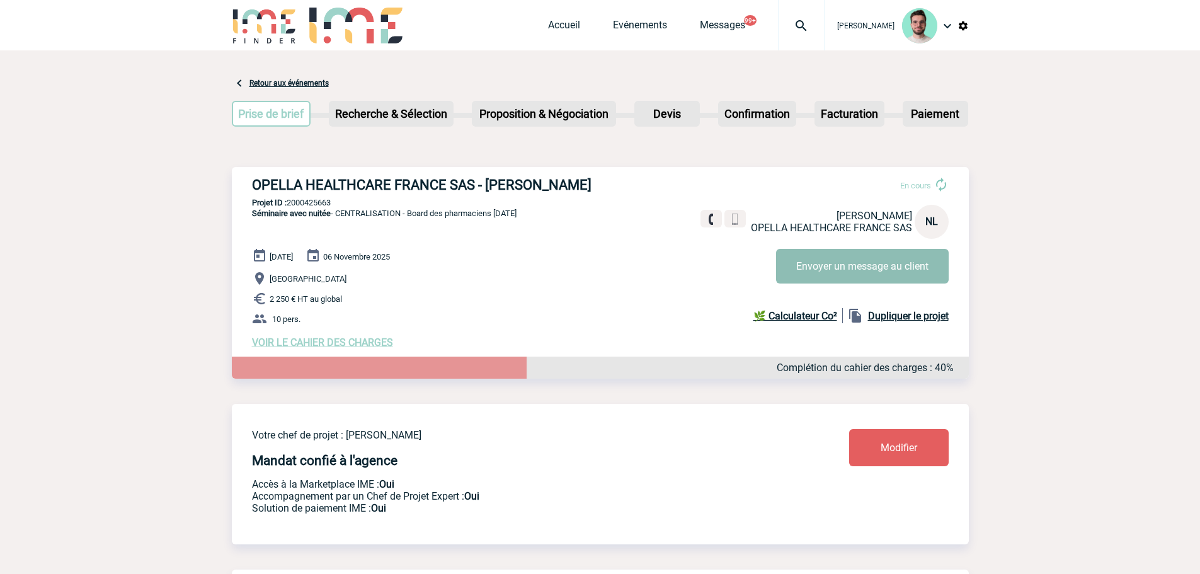
click at [866, 257] on button "Envoyer un message au client" at bounding box center [862, 266] width 173 height 35
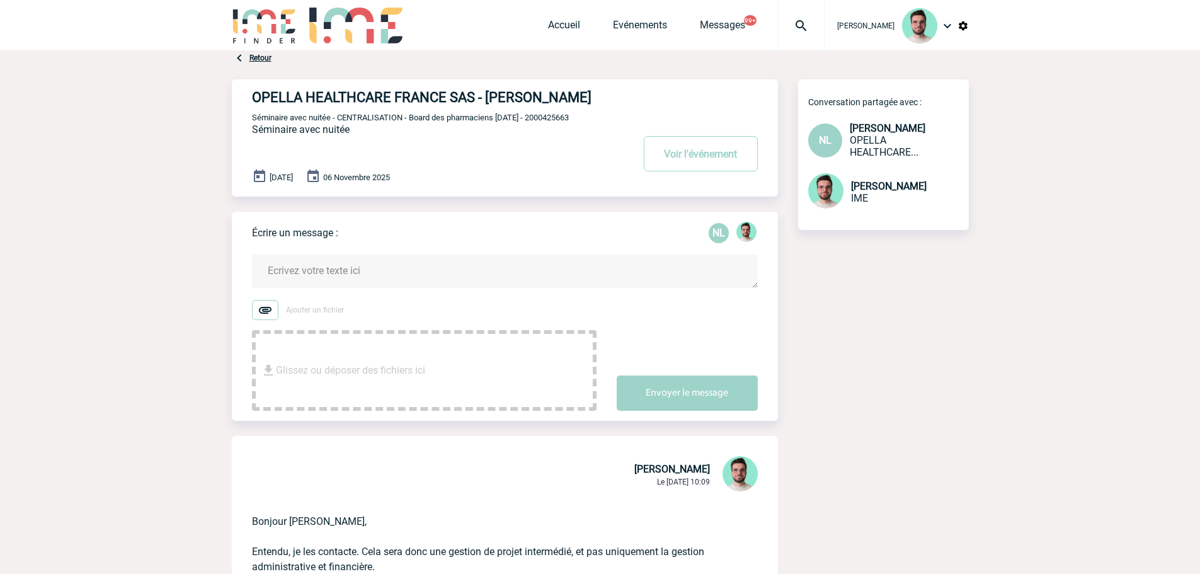
click at [457, 268] on textarea at bounding box center [505, 270] width 506 height 33
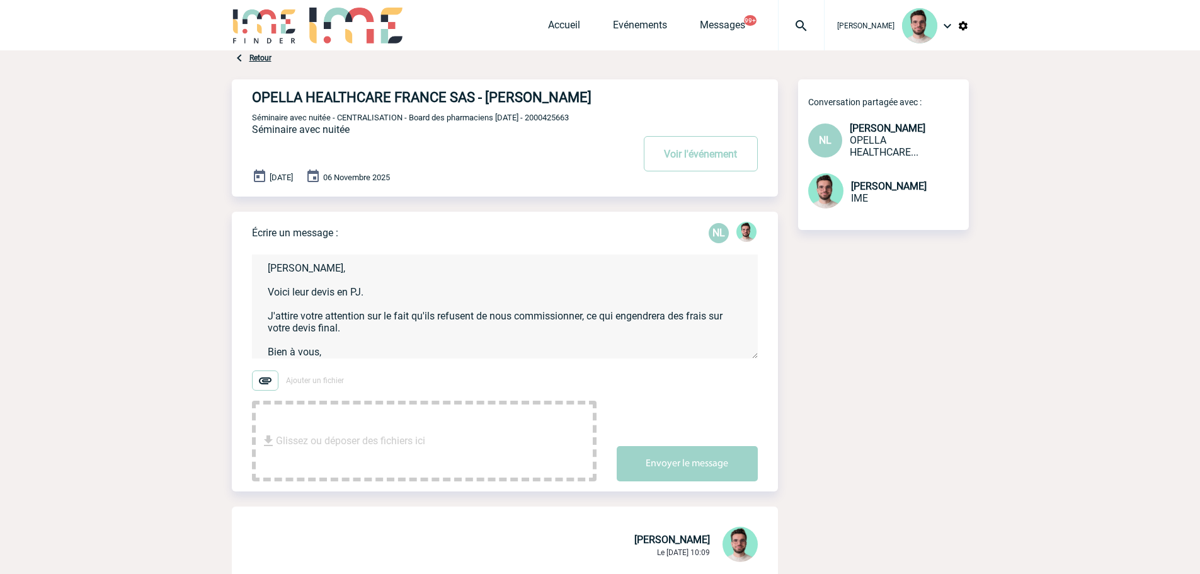
scroll to position [14, 0]
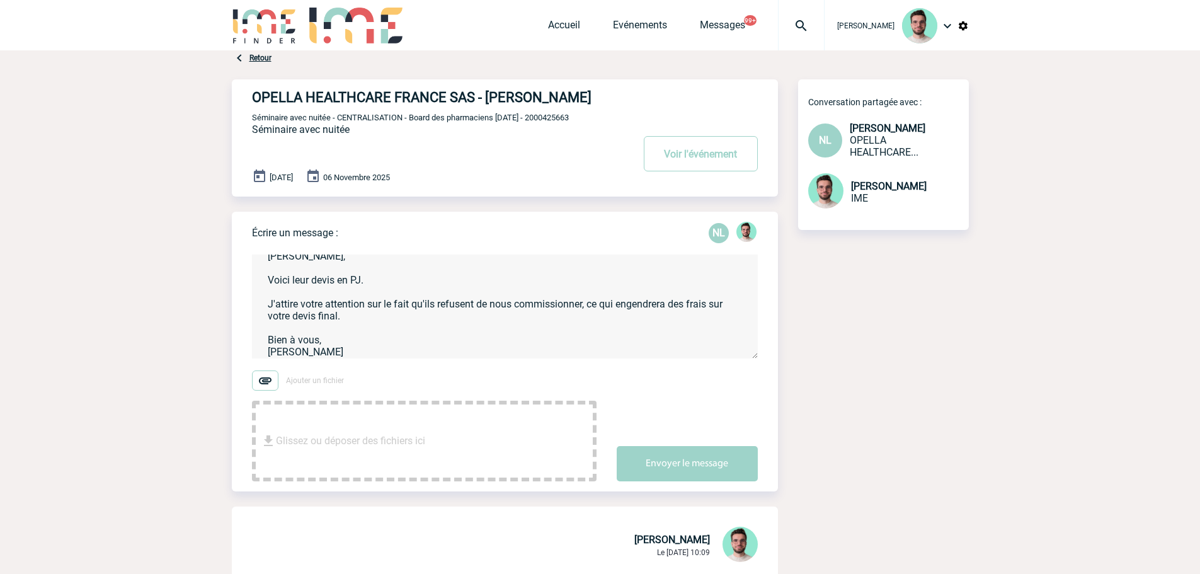
type textarea "Nadia, Voici leur devis en PJ. J'attire votre attention sur le fait qu'ils refu…"
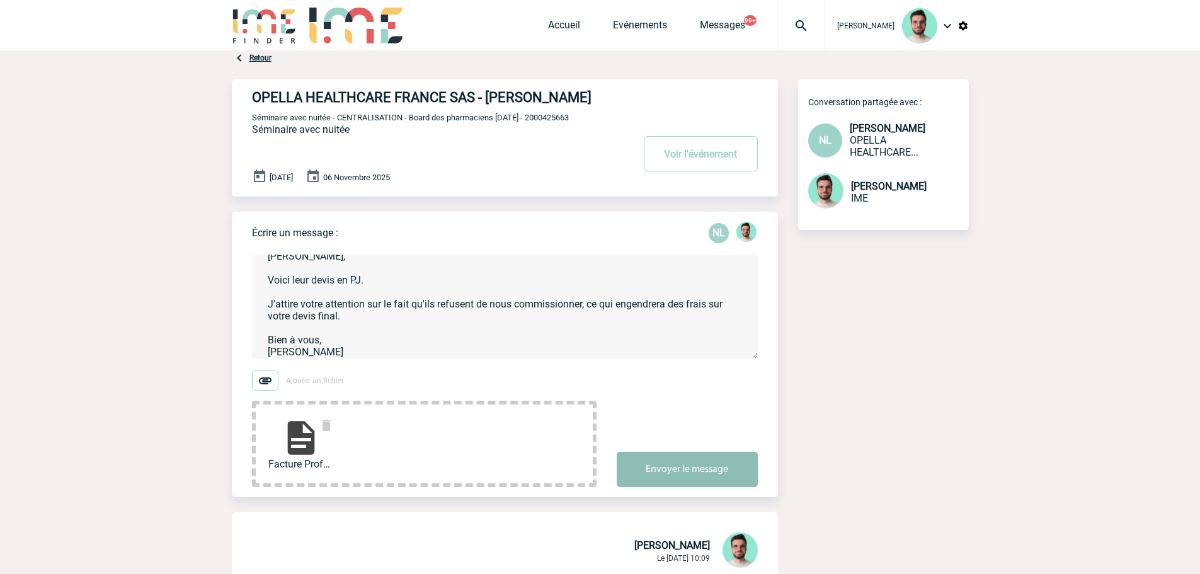
click at [734, 478] on button "Envoyer le message" at bounding box center [687, 469] width 141 height 35
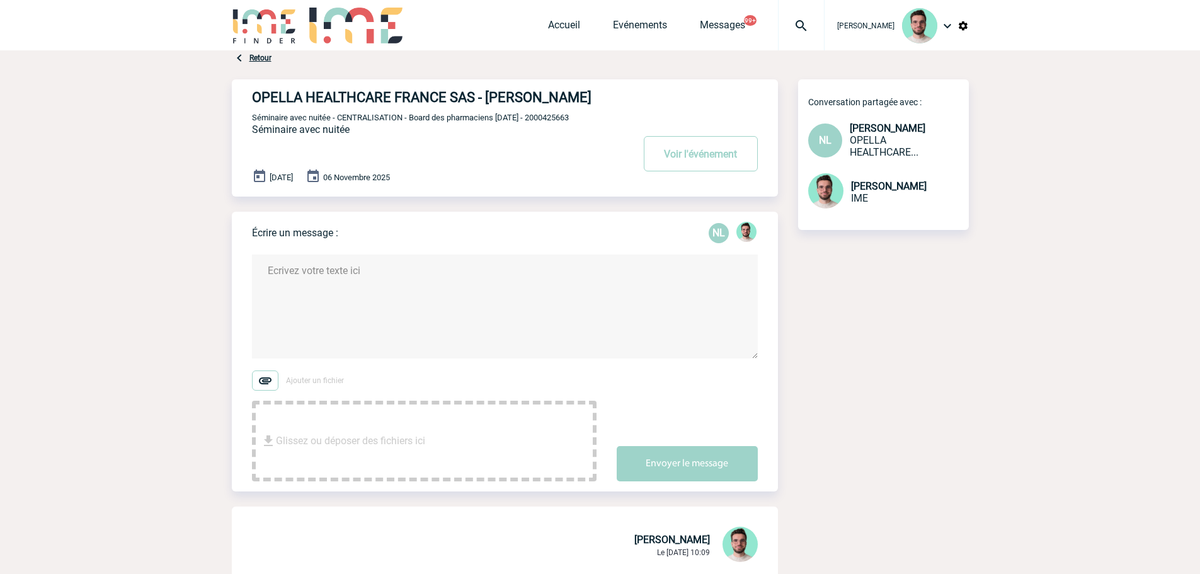
scroll to position [0, 0]
drag, startPoint x: 574, startPoint y: 126, endPoint x: 574, endPoint y: 119, distance: 6.9
click at [574, 125] on div "OPELLA HEALTHCARE FRANCE SAS - Nadia LOUZANI Voir l'événement Séminaire avec nu…" at bounding box center [515, 132] width 526 height 107
click at [569, 119] on span "Séminaire avec nuitée - CENTRALISATION - Board des pharmaciens Novembre 25 - 20…" at bounding box center [410, 117] width 317 height 9
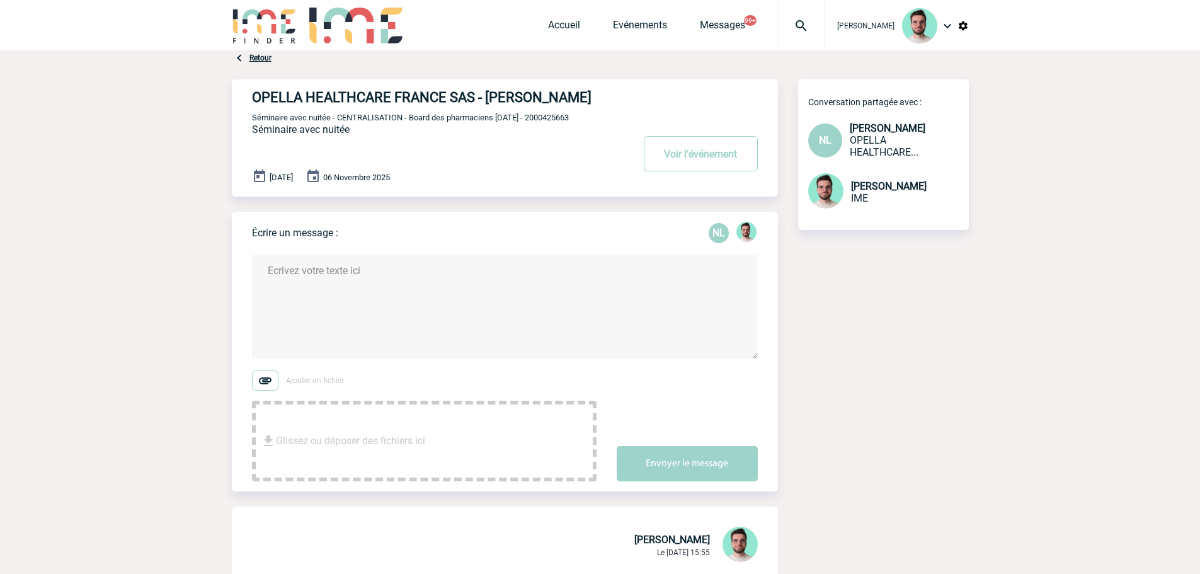
copy span "2000425663"
click at [797, 24] on img at bounding box center [800, 25] width 45 height 15
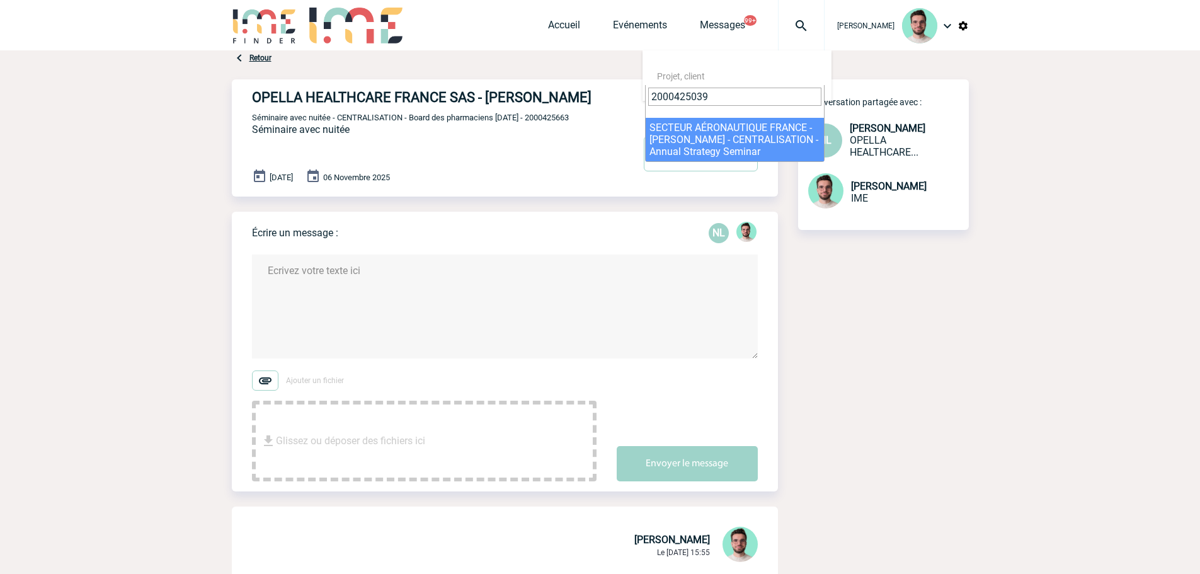
type input "2000425039"
select select "24540"
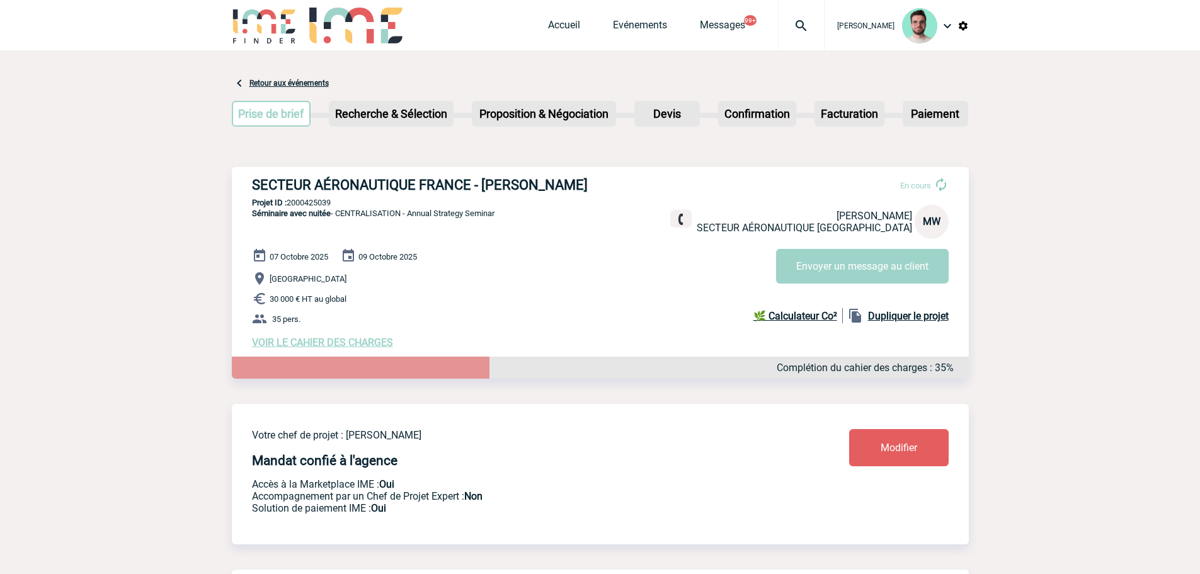
click at [652, 283] on p "[GEOGRAPHIC_DATA]" at bounding box center [610, 278] width 717 height 15
drag, startPoint x: 775, startPoint y: 26, endPoint x: 782, endPoint y: 30, distance: 7.0
click at [778, 28] on img at bounding box center [800, 25] width 45 height 15
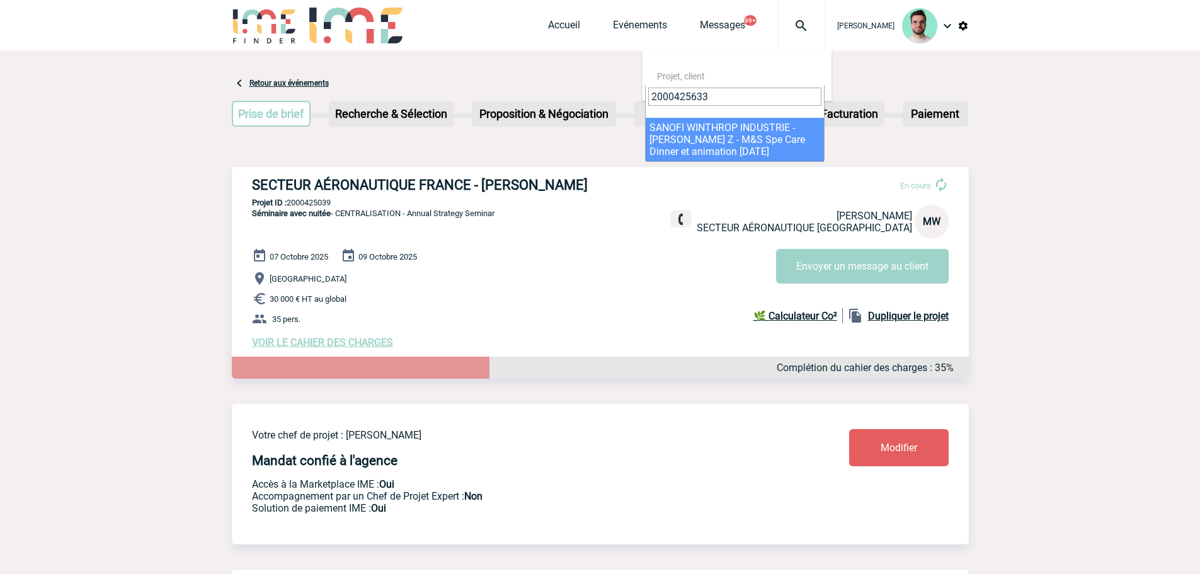
type input "2000425633"
select select "25134"
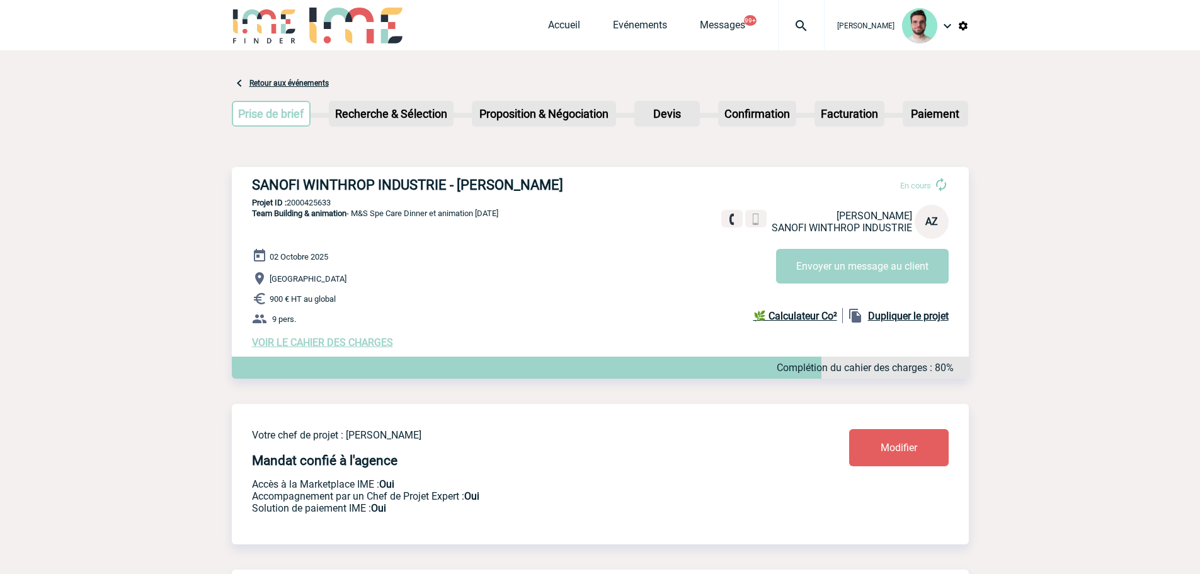
click at [303, 203] on p "Projet ID : 2000425633" at bounding box center [600, 202] width 737 height 9
copy p "2000425633"
click at [304, 205] on p "Projet ID : 2000425633" at bounding box center [600, 202] width 737 height 9
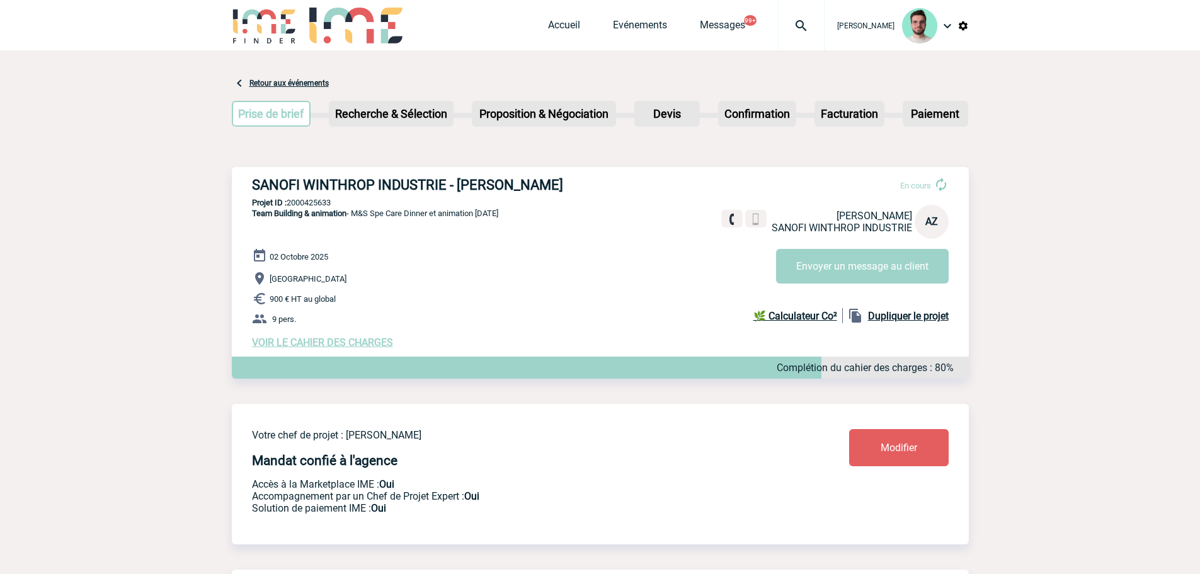
click at [304, 205] on p "Projet ID : 2000425633" at bounding box center [600, 202] width 737 height 9
drag, startPoint x: 574, startPoint y: 31, endPoint x: 567, endPoint y: 31, distance: 7.6
click at [574, 31] on div "Accueil Evénements Messages 99+ Projet, client Projet, client" at bounding box center [686, 25] width 277 height 50
click at [564, 31] on link "Accueil" at bounding box center [564, 28] width 32 height 18
click at [852, 270] on button "Envoyer un message au client" at bounding box center [862, 266] width 173 height 35
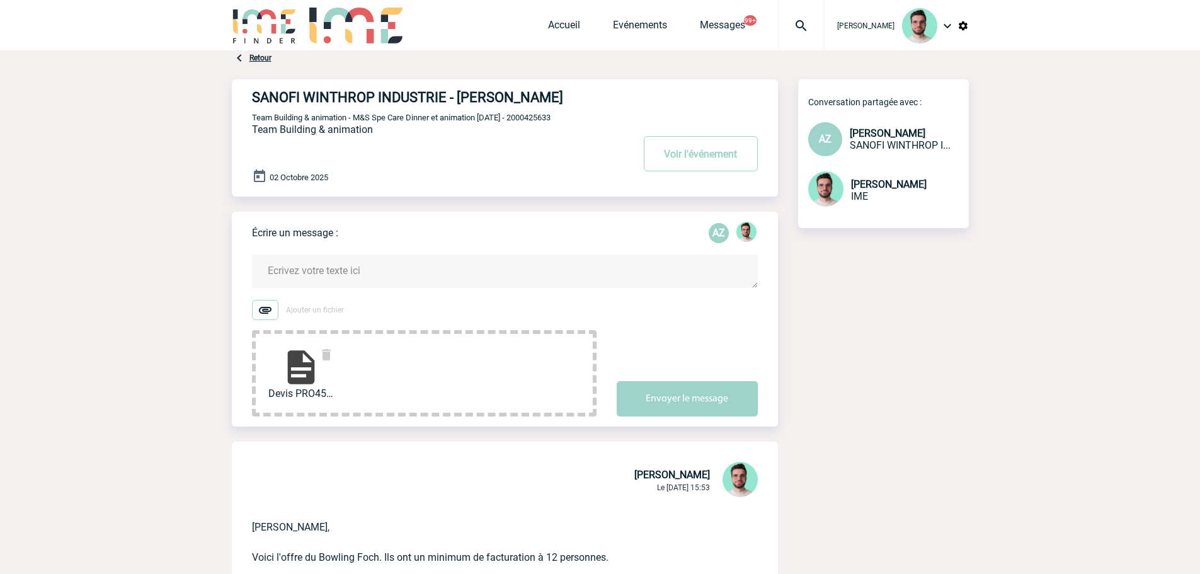
click at [409, 288] on textarea at bounding box center [505, 270] width 506 height 33
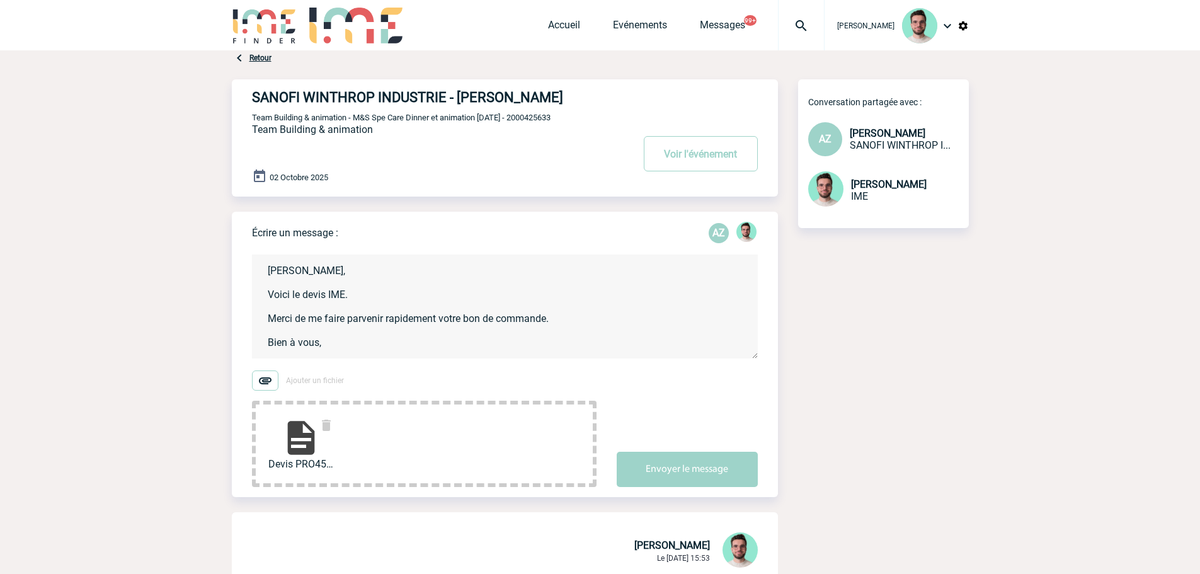
scroll to position [3, 0]
type textarea "[PERSON_NAME], Voici le devis IME. Merci de me faire parvenir rapidement votre …"
click at [676, 487] on button "Envoyer le message" at bounding box center [687, 469] width 141 height 35
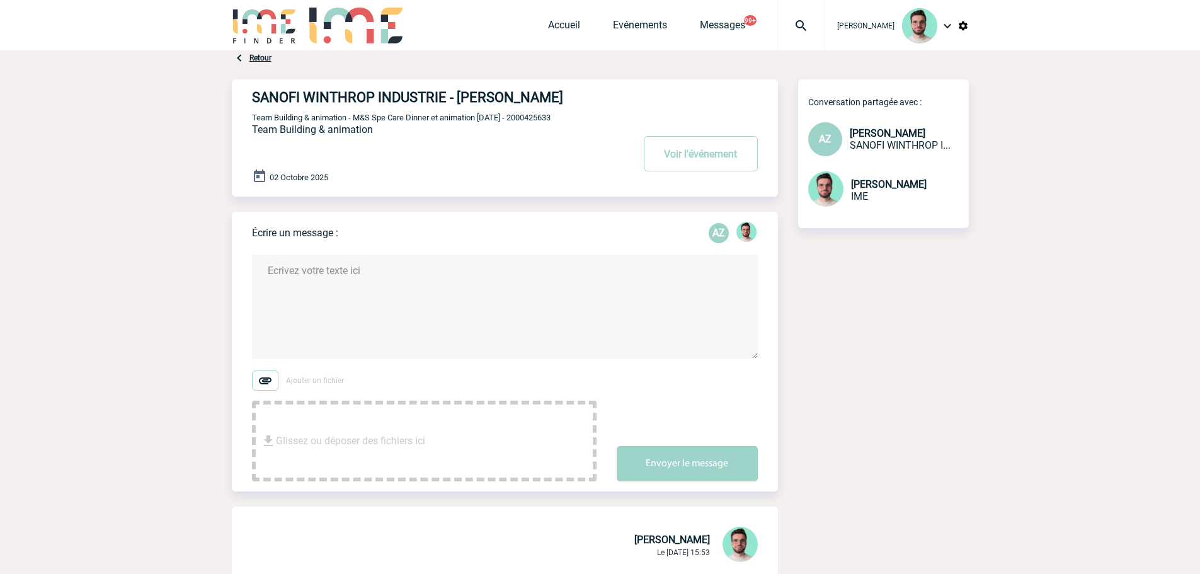
scroll to position [0, 0]
click at [549, 122] on span "Team Building & animation - M&S Spe Care Dinner et animation [DATE] - 2000425633" at bounding box center [401, 117] width 299 height 9
copy span "2000425633"
click at [690, 171] on button "Voir l'événement" at bounding box center [701, 153] width 114 height 35
